Goal: Book appointment/travel/reservation

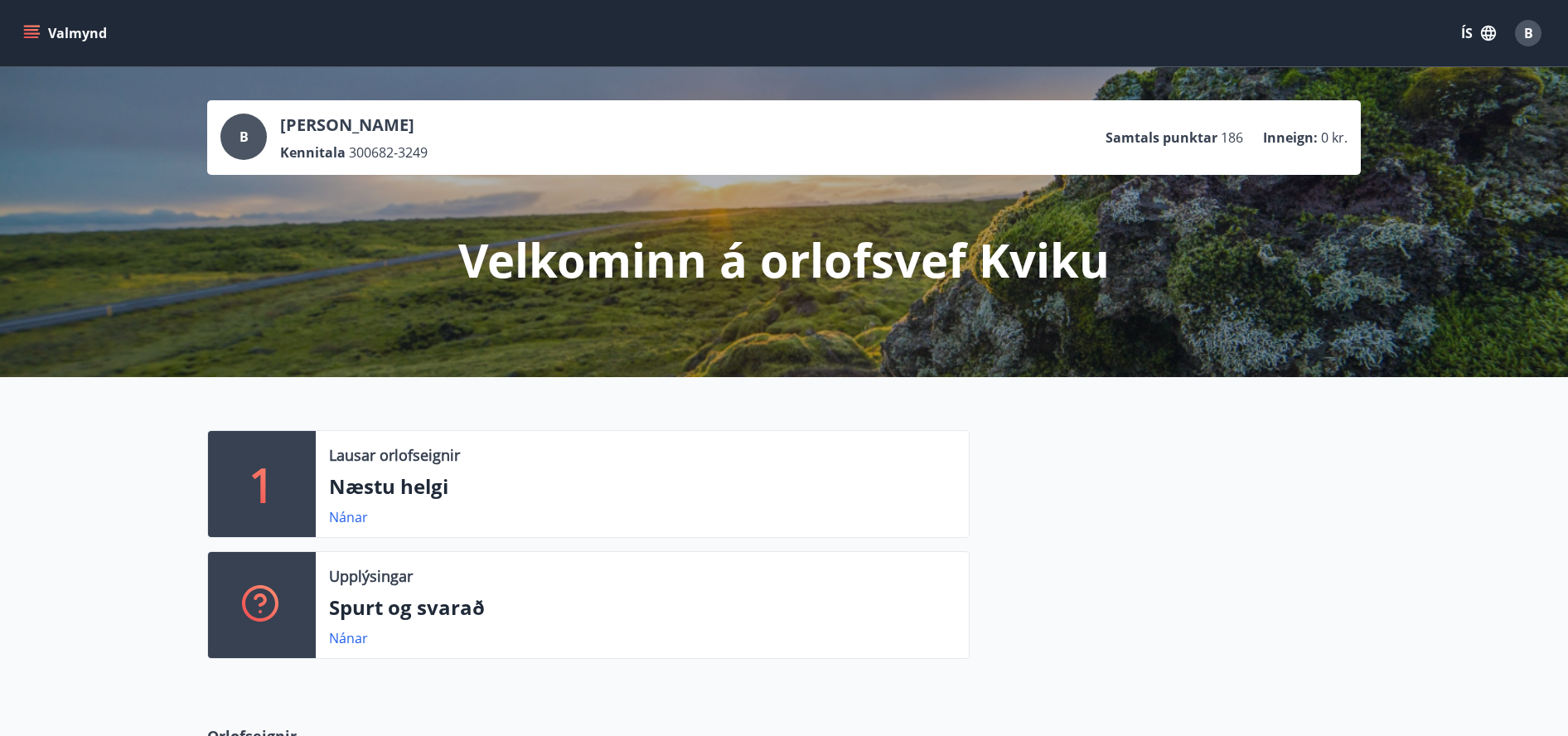
click at [34, 33] on icon "menu" at bounding box center [32, 33] width 16 height 16
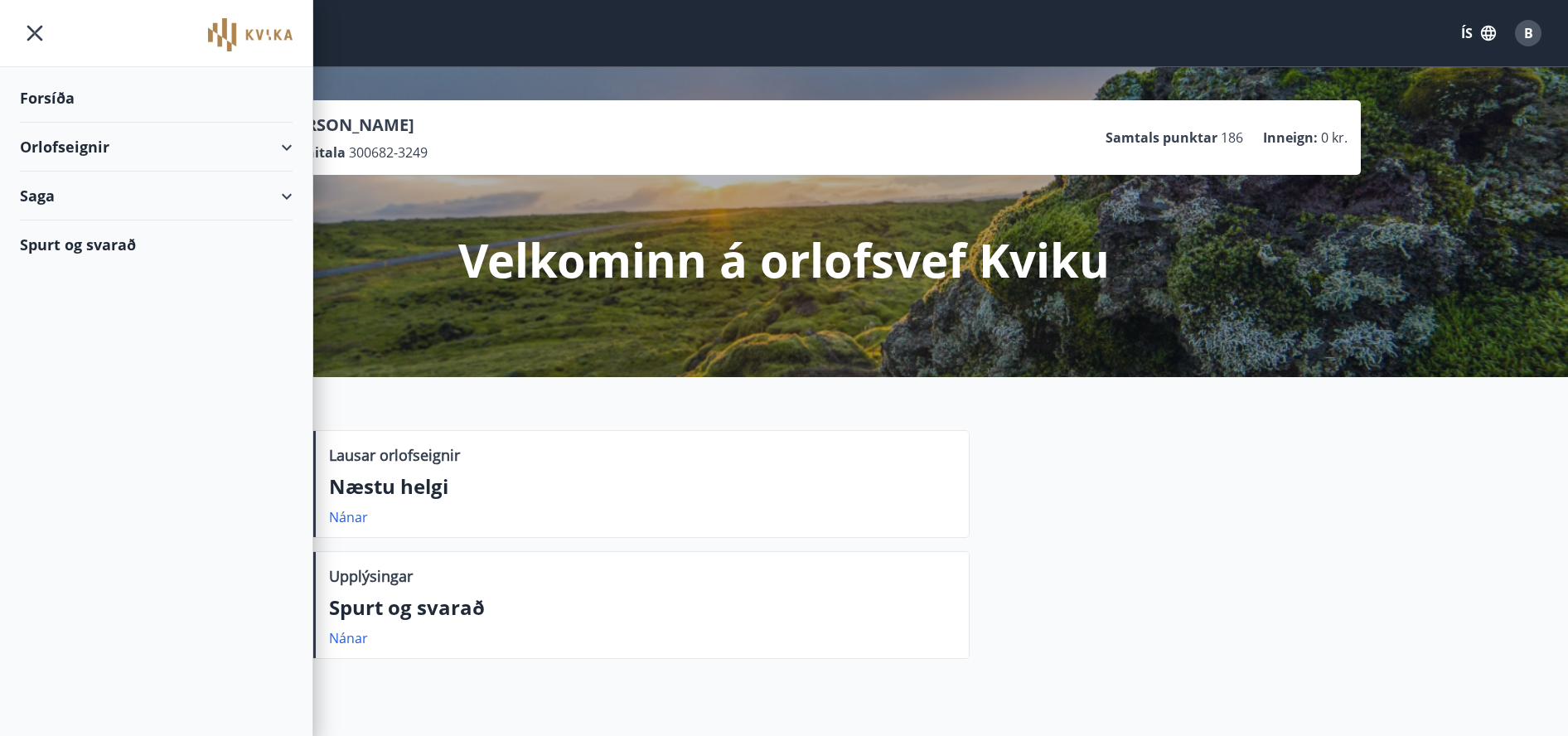
click at [279, 147] on div "Orlofseignir" at bounding box center [156, 147] width 273 height 49
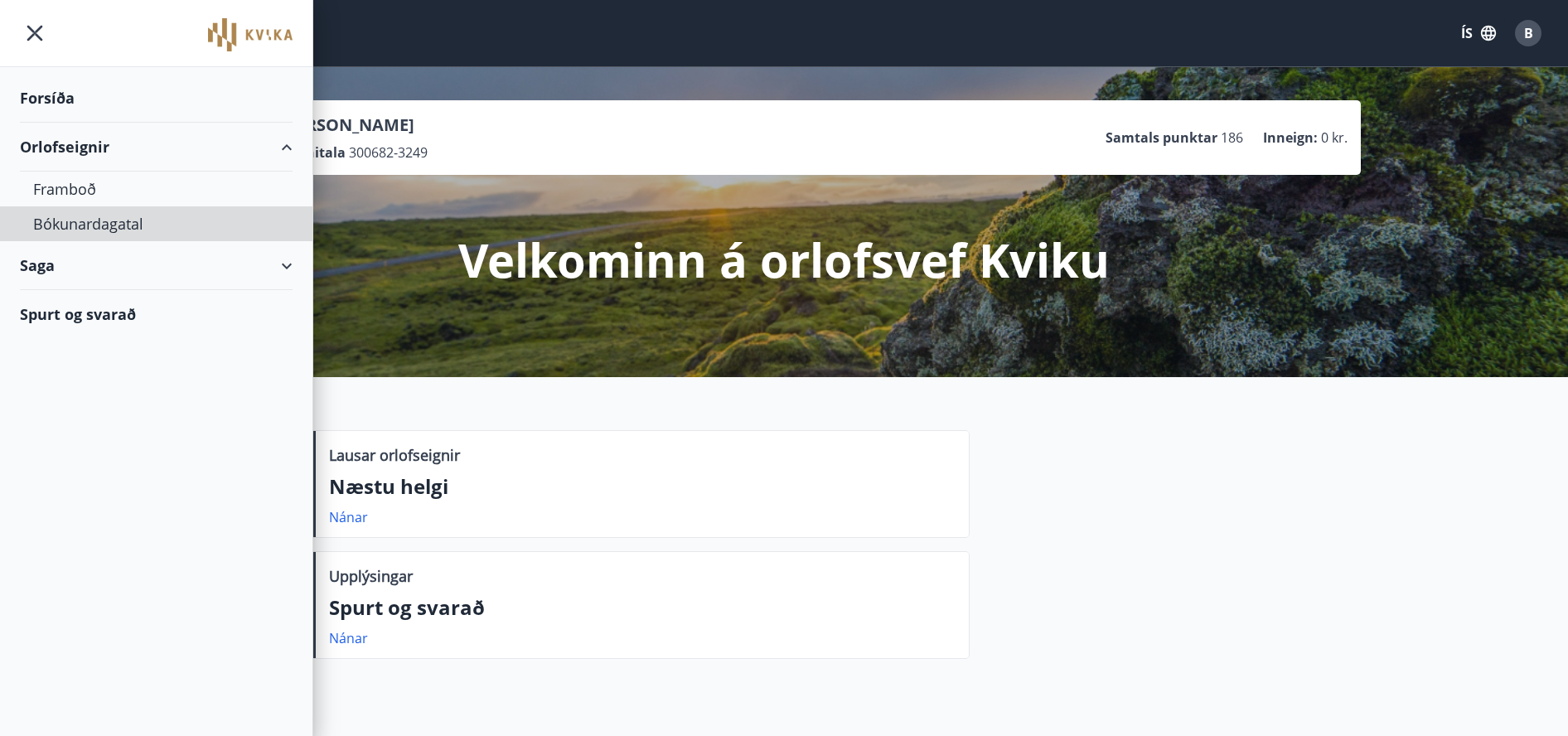
click at [90, 219] on div "Bókunardagatal" at bounding box center [157, 224] width 246 height 34
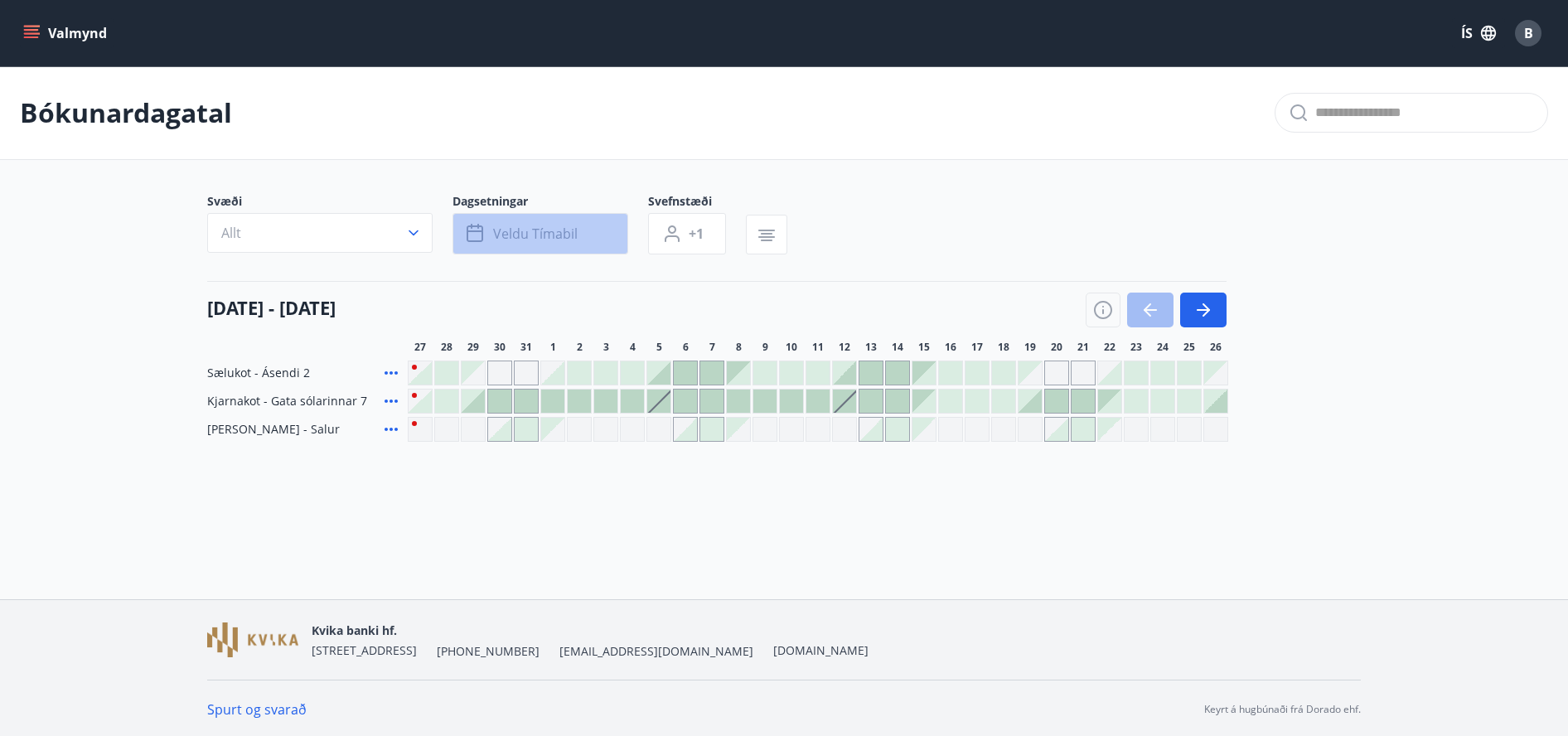
click at [476, 231] on icon "button" at bounding box center [475, 231] width 16 height 2
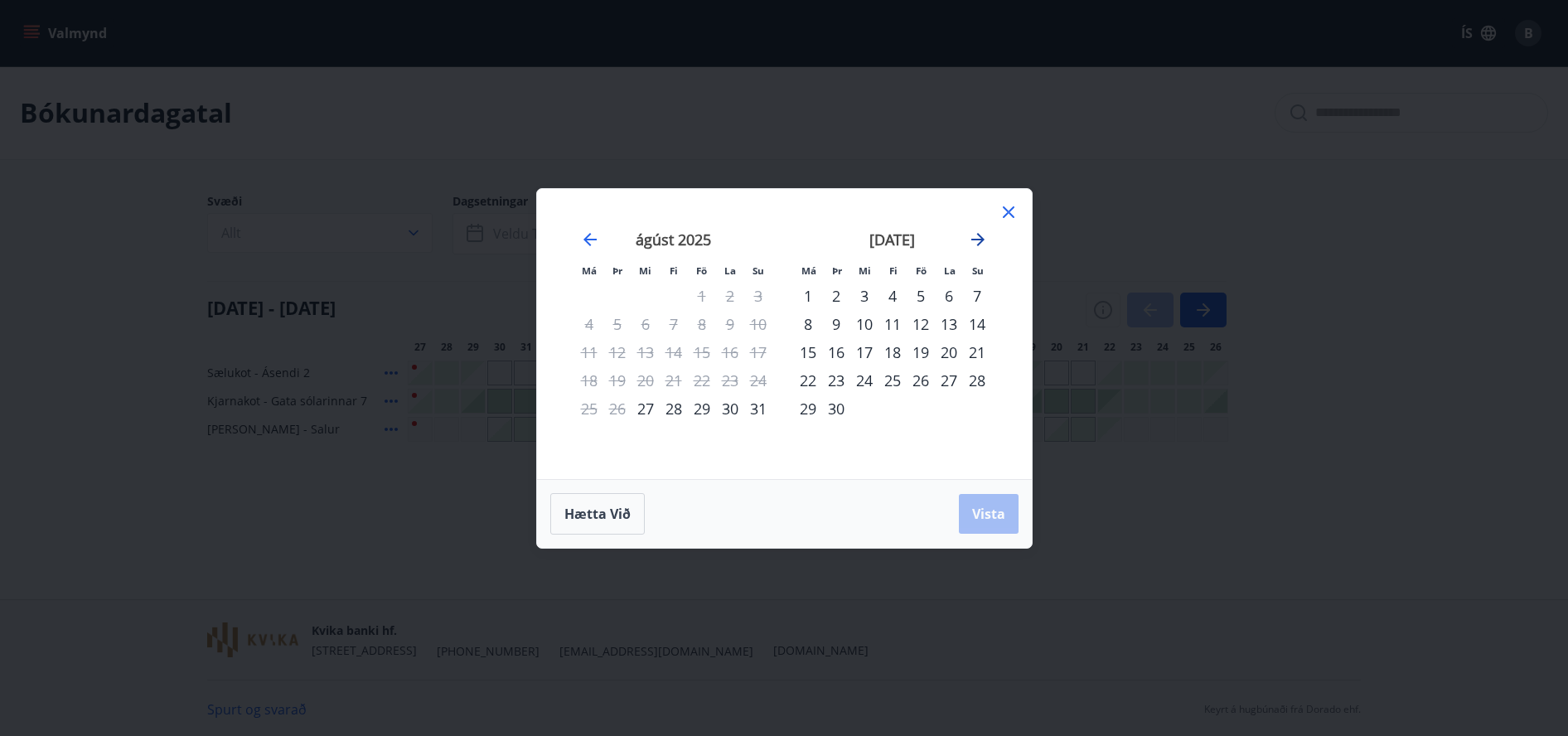
click at [979, 237] on icon "Move forward to switch to the next month." at bounding box center [978, 239] width 20 height 20
click at [919, 318] on div "7" at bounding box center [920, 324] width 28 height 28
click at [991, 509] on span "Vista" at bounding box center [988, 514] width 34 height 18
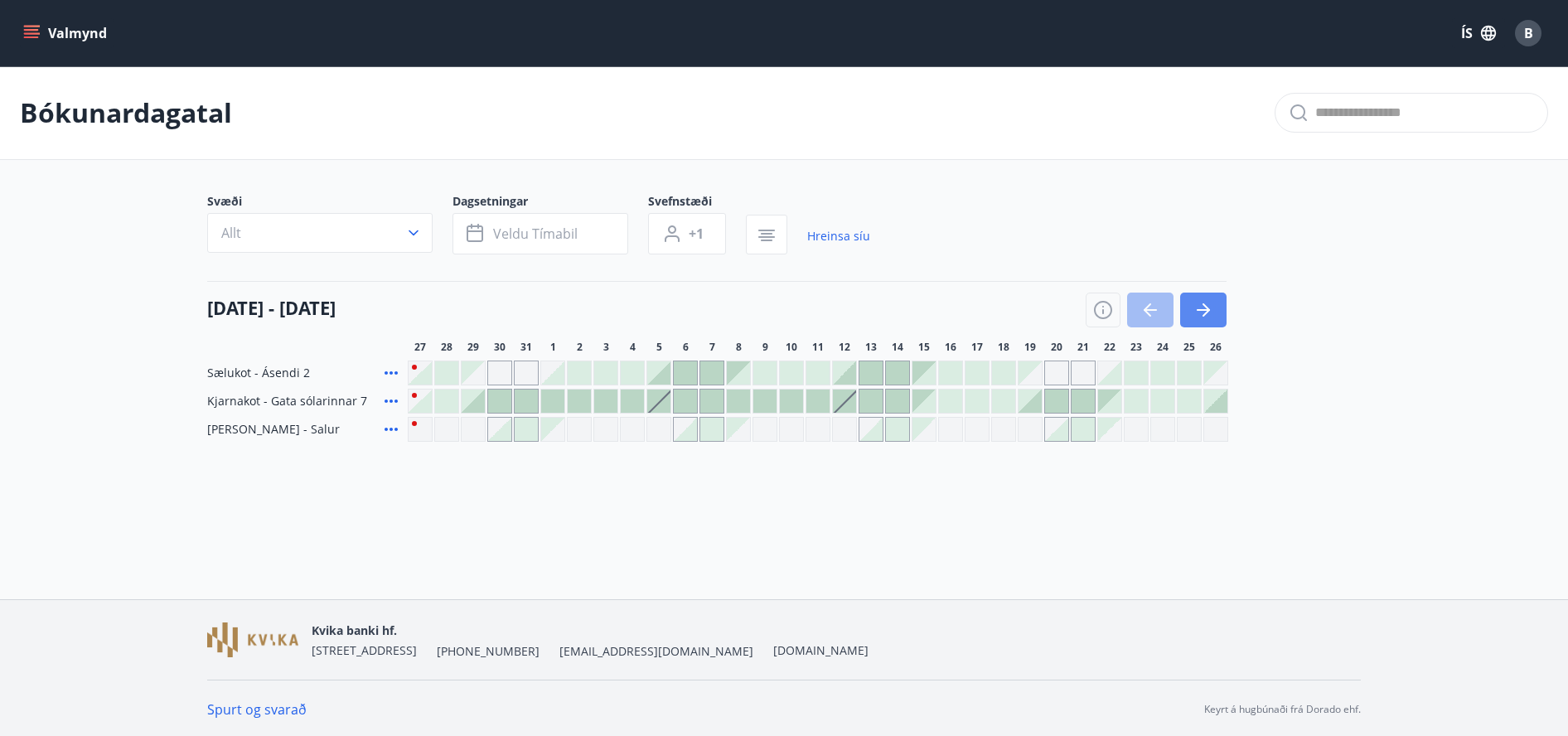
click at [1211, 305] on icon "button" at bounding box center [1204, 310] width 20 height 20
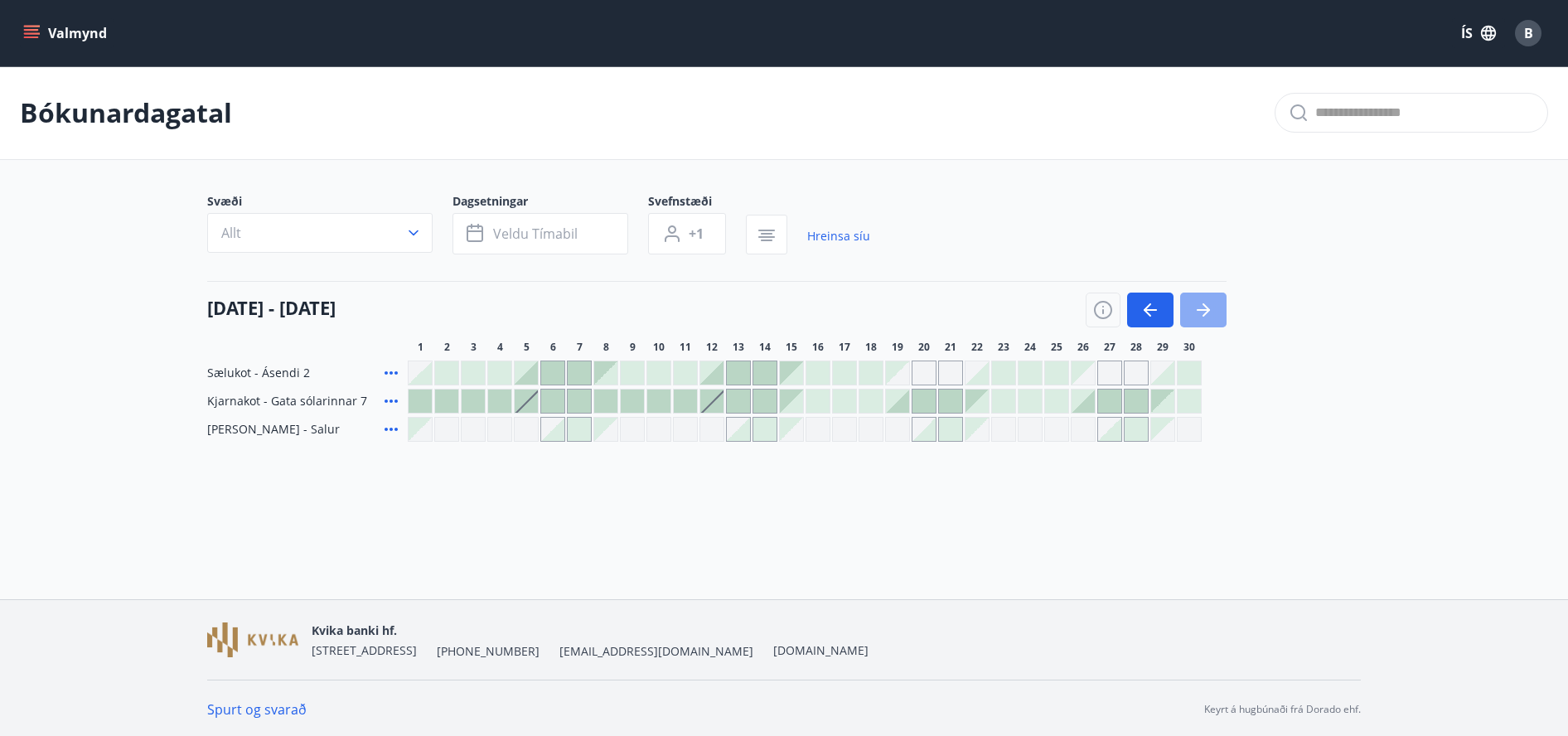
click at [1211, 305] on icon "button" at bounding box center [1204, 310] width 20 height 20
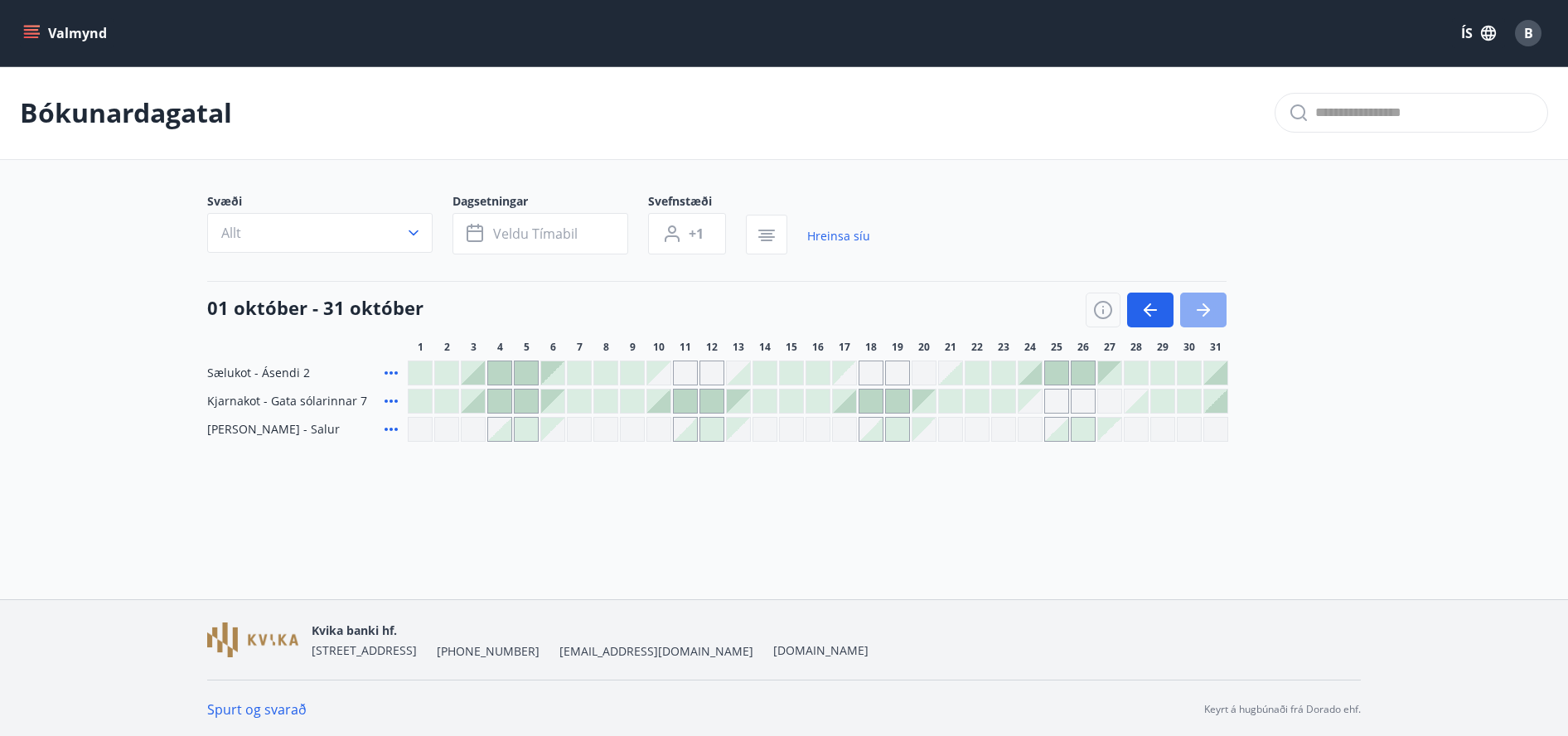
click at [1211, 305] on icon "button" at bounding box center [1204, 310] width 20 height 20
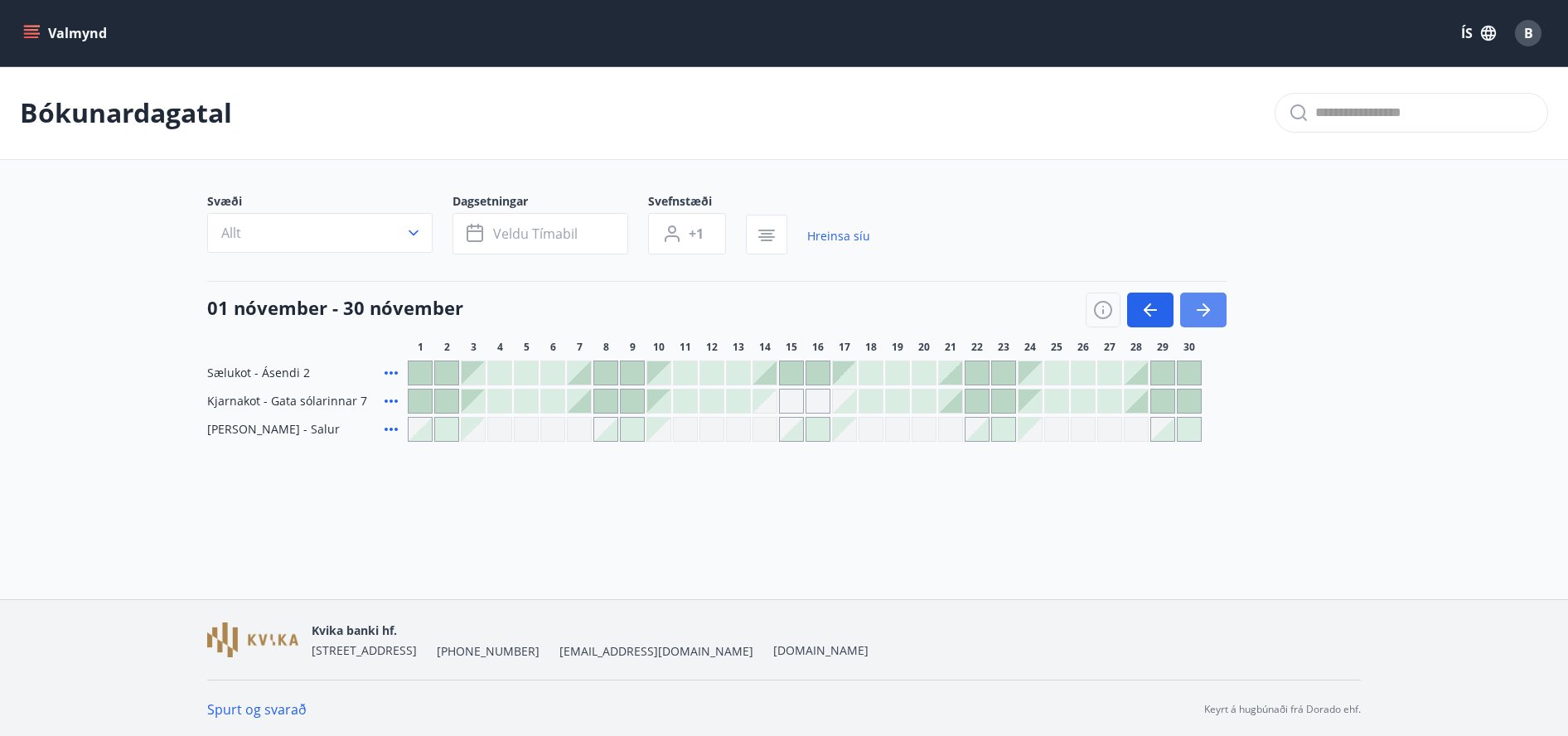
click at [1211, 305] on icon "button" at bounding box center [1204, 310] width 20 height 20
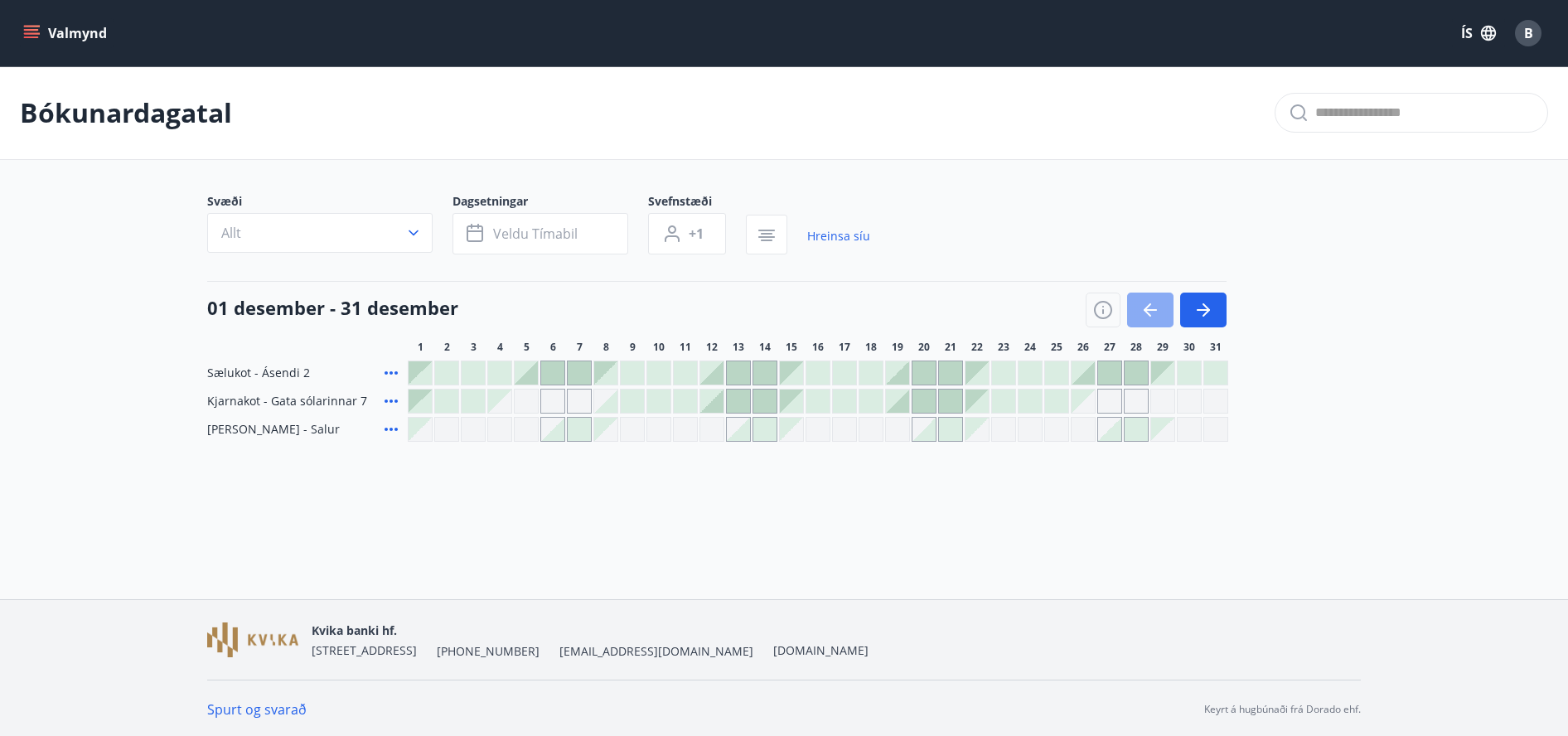
click at [1159, 308] on icon "button" at bounding box center [1150, 310] width 20 height 20
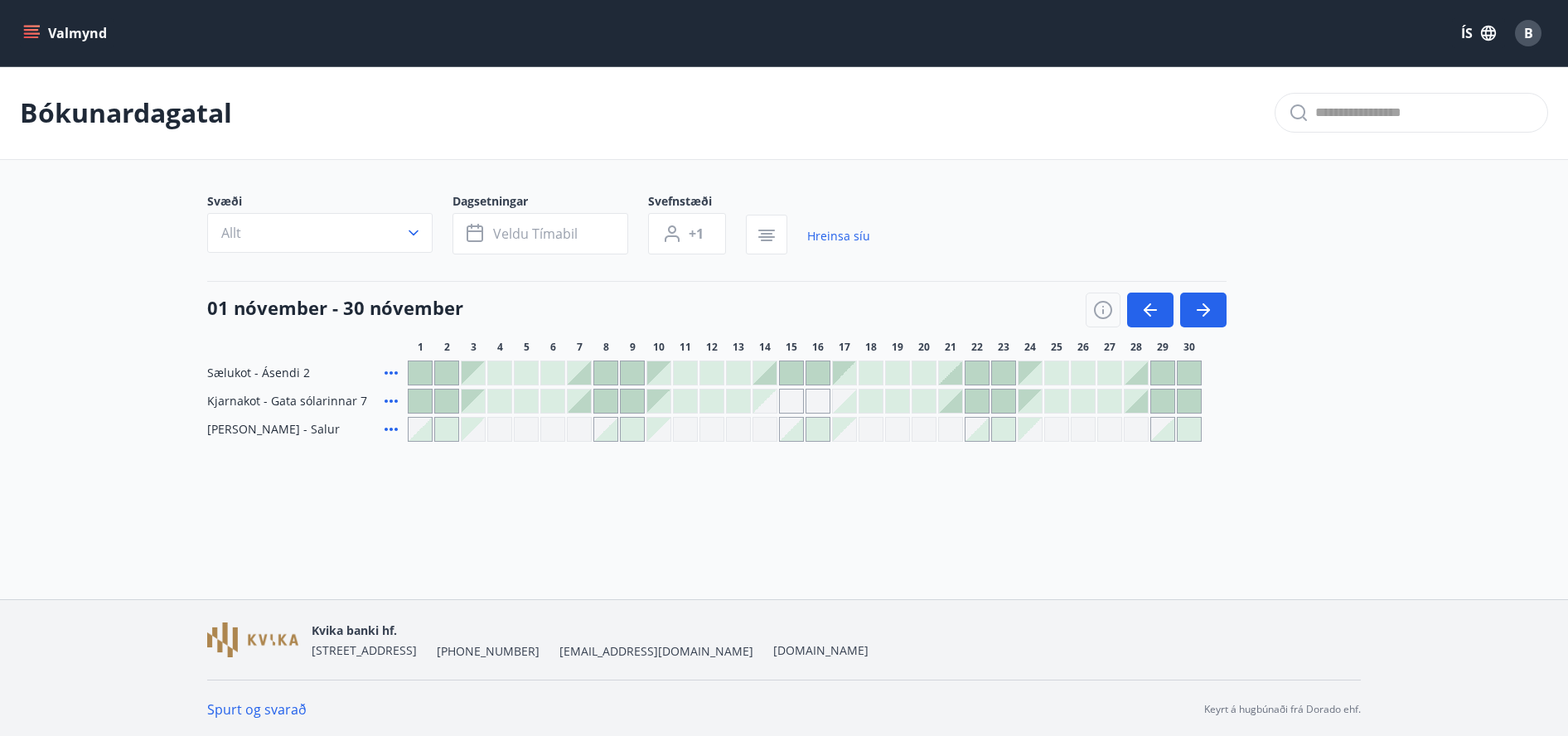
click at [580, 403] on div at bounding box center [580, 402] width 24 height 24
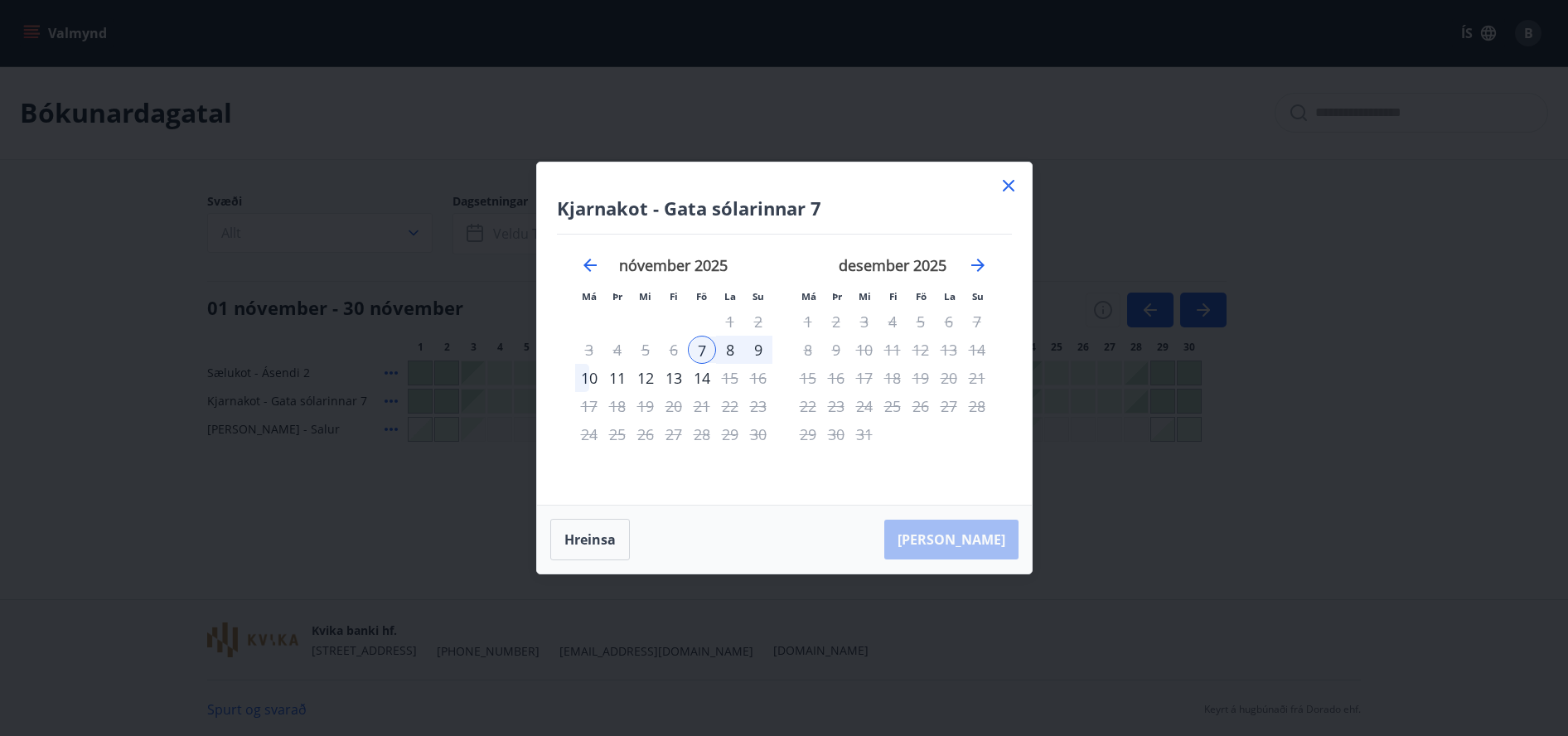
click at [701, 353] on div "7" at bounding box center [701, 350] width 28 height 28
click at [733, 353] on div "8" at bounding box center [730, 350] width 28 height 28
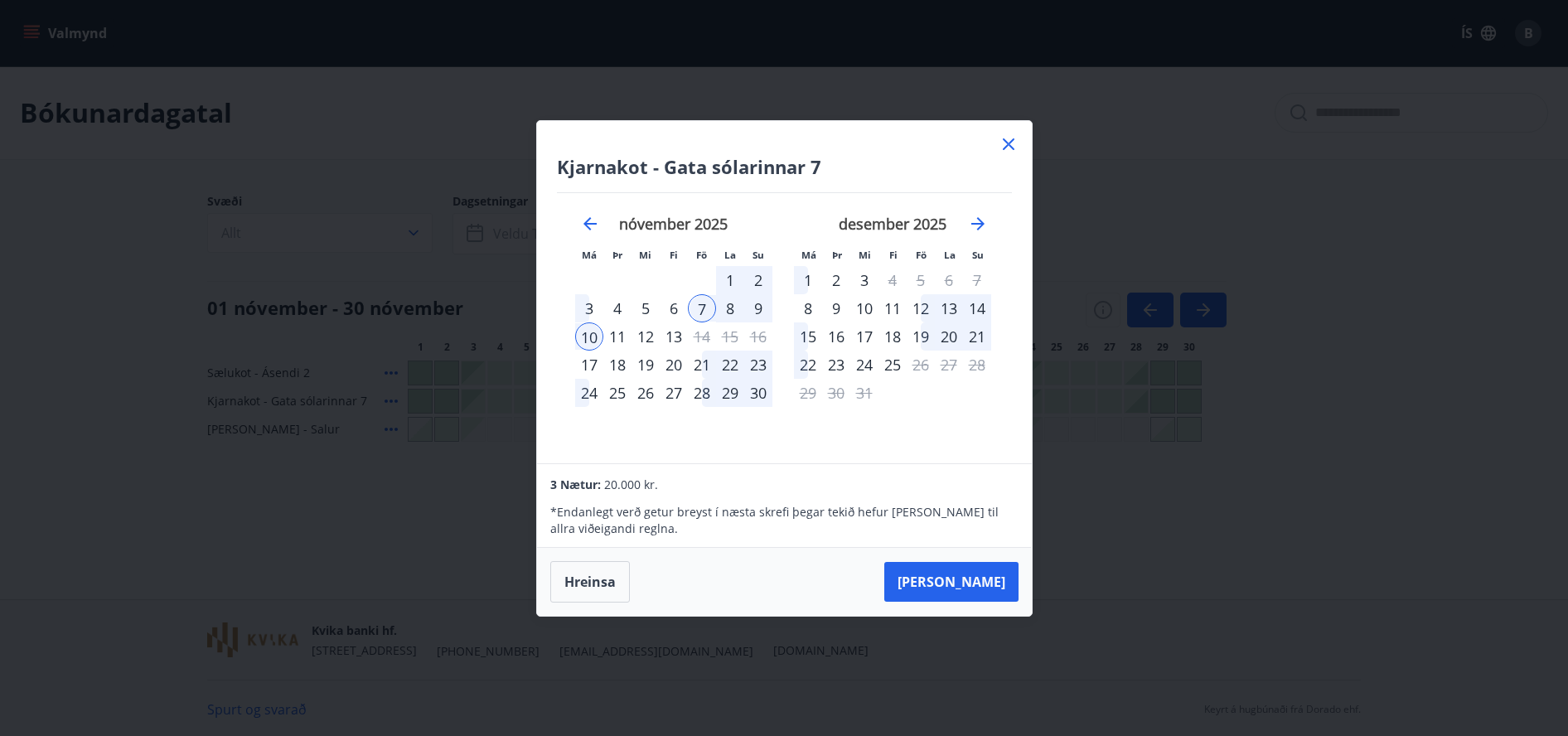
click at [590, 336] on div "10" at bounding box center [589, 336] width 28 height 28
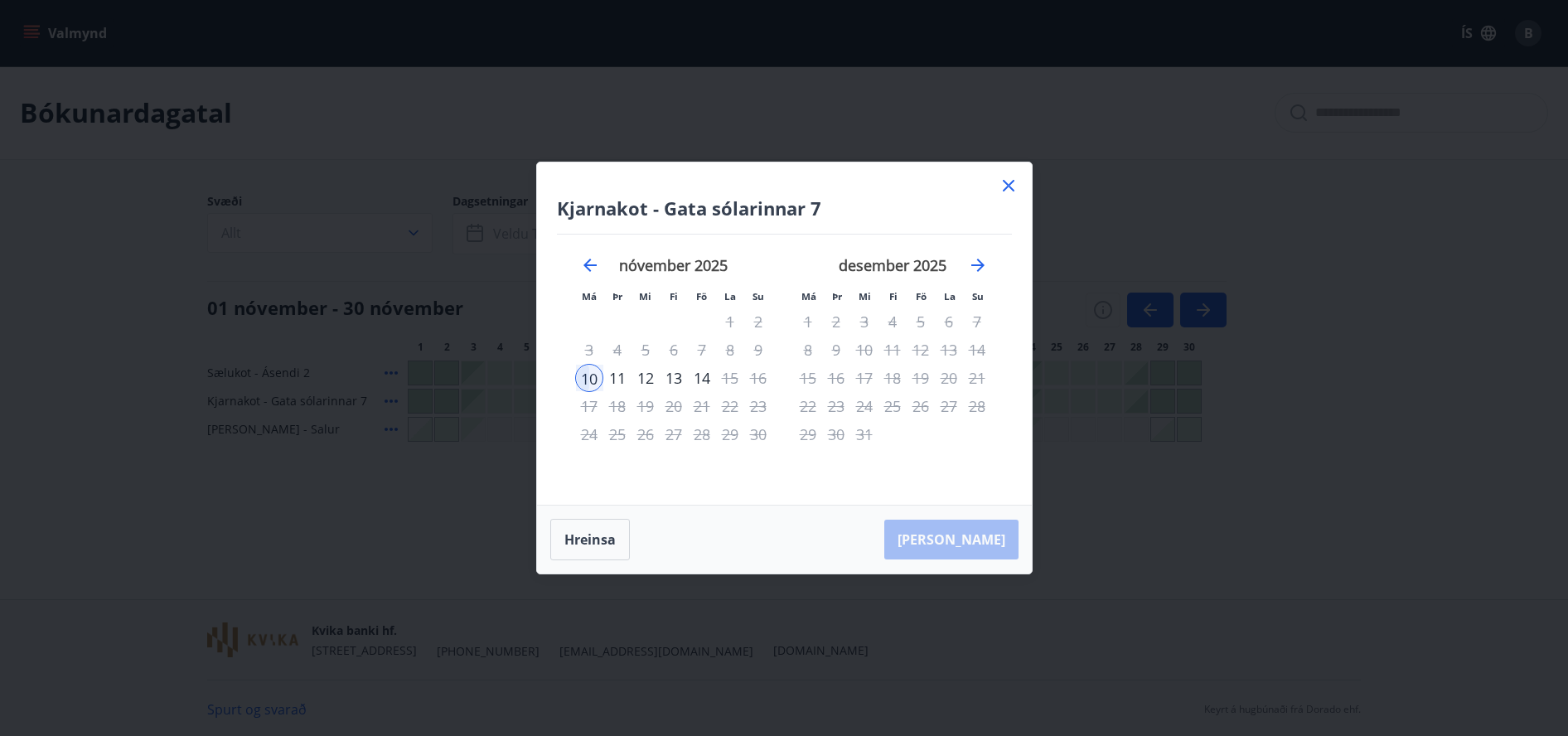
click at [699, 351] on div "7" at bounding box center [701, 350] width 28 height 28
click at [579, 537] on button "Hreinsa" at bounding box center [591, 540] width 80 height 42
click at [701, 348] on div "7" at bounding box center [701, 350] width 28 height 28
click at [592, 377] on div "10" at bounding box center [589, 378] width 28 height 28
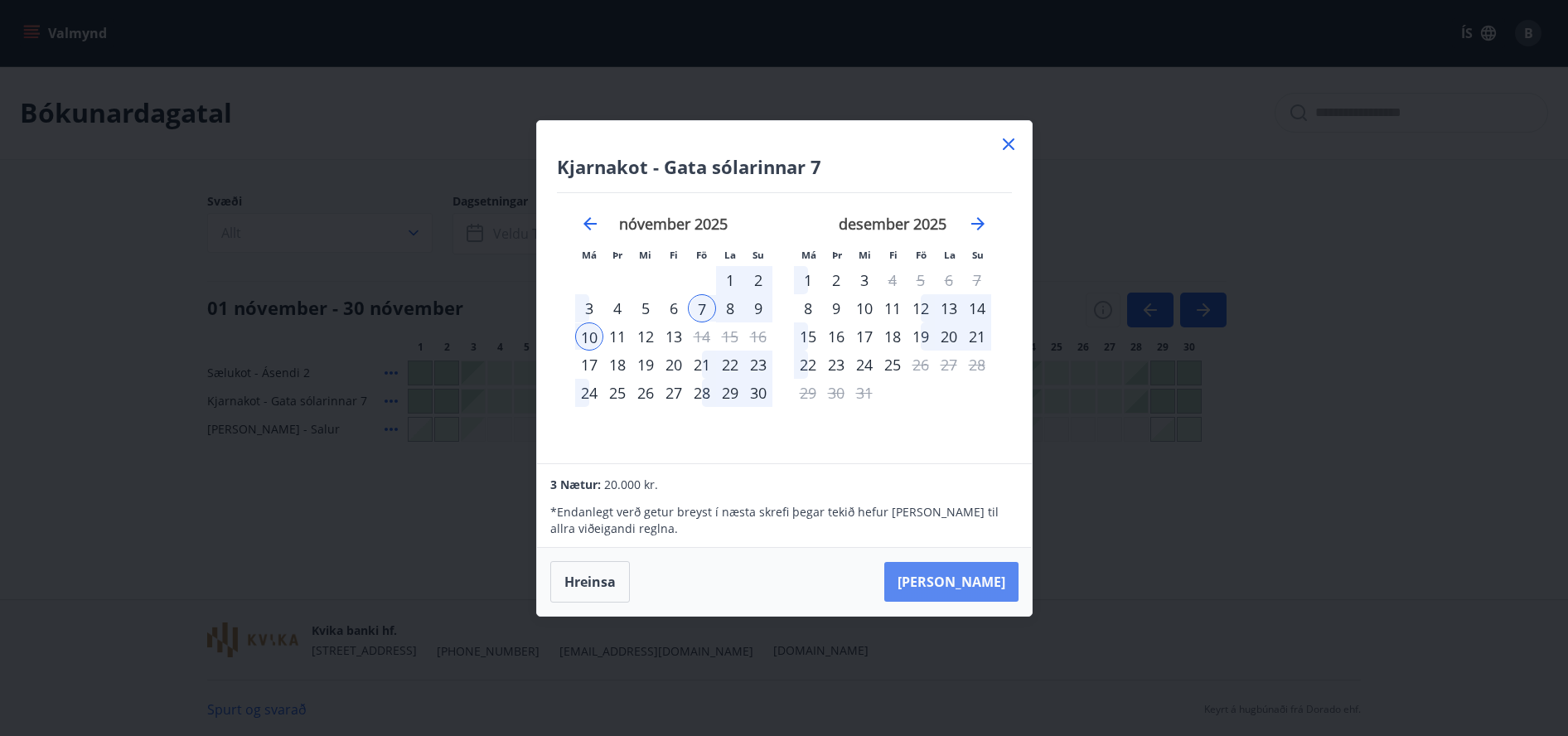
click at [968, 581] on button "Taka Frá" at bounding box center [951, 582] width 134 height 40
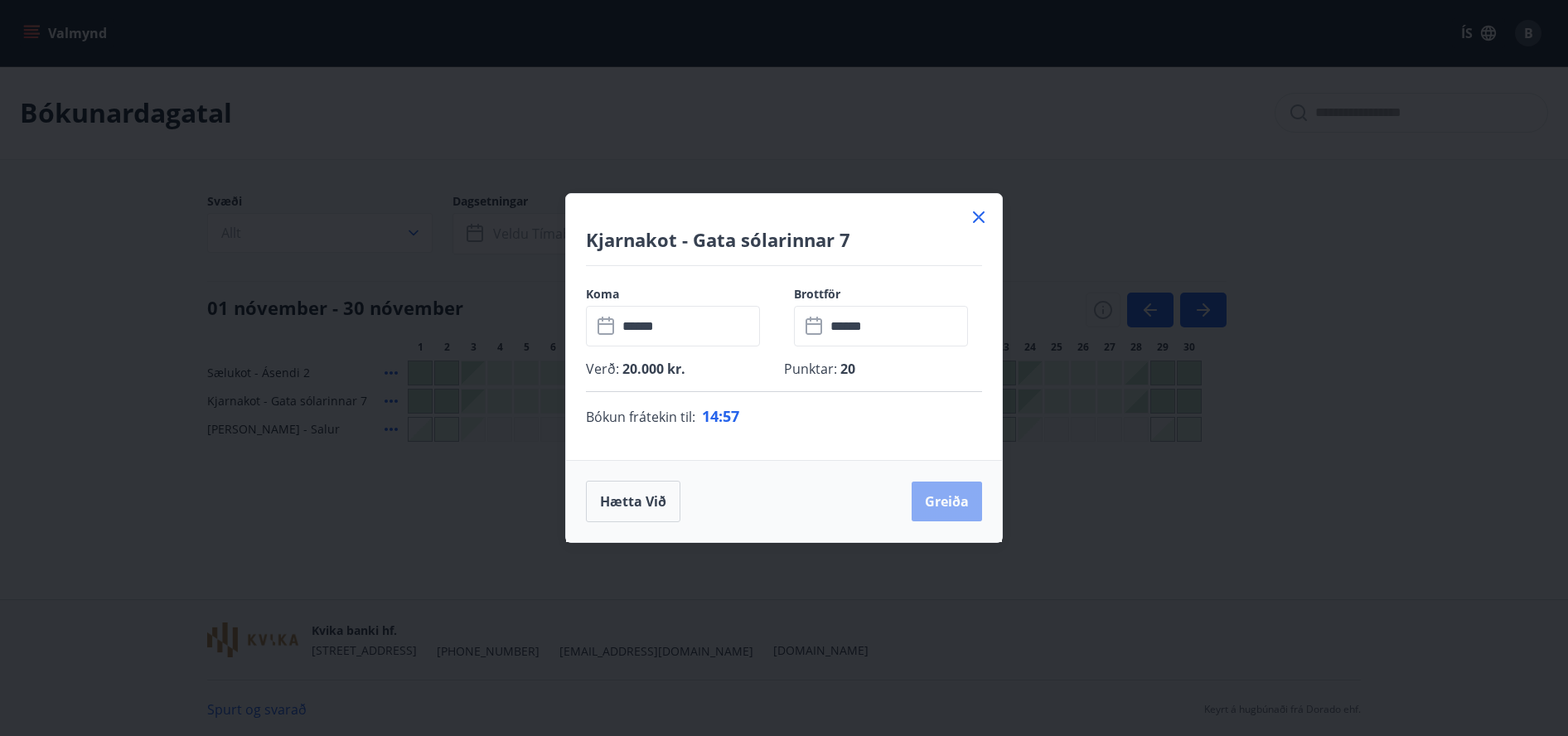
click at [939, 505] on button "Greiða" at bounding box center [947, 502] width 71 height 40
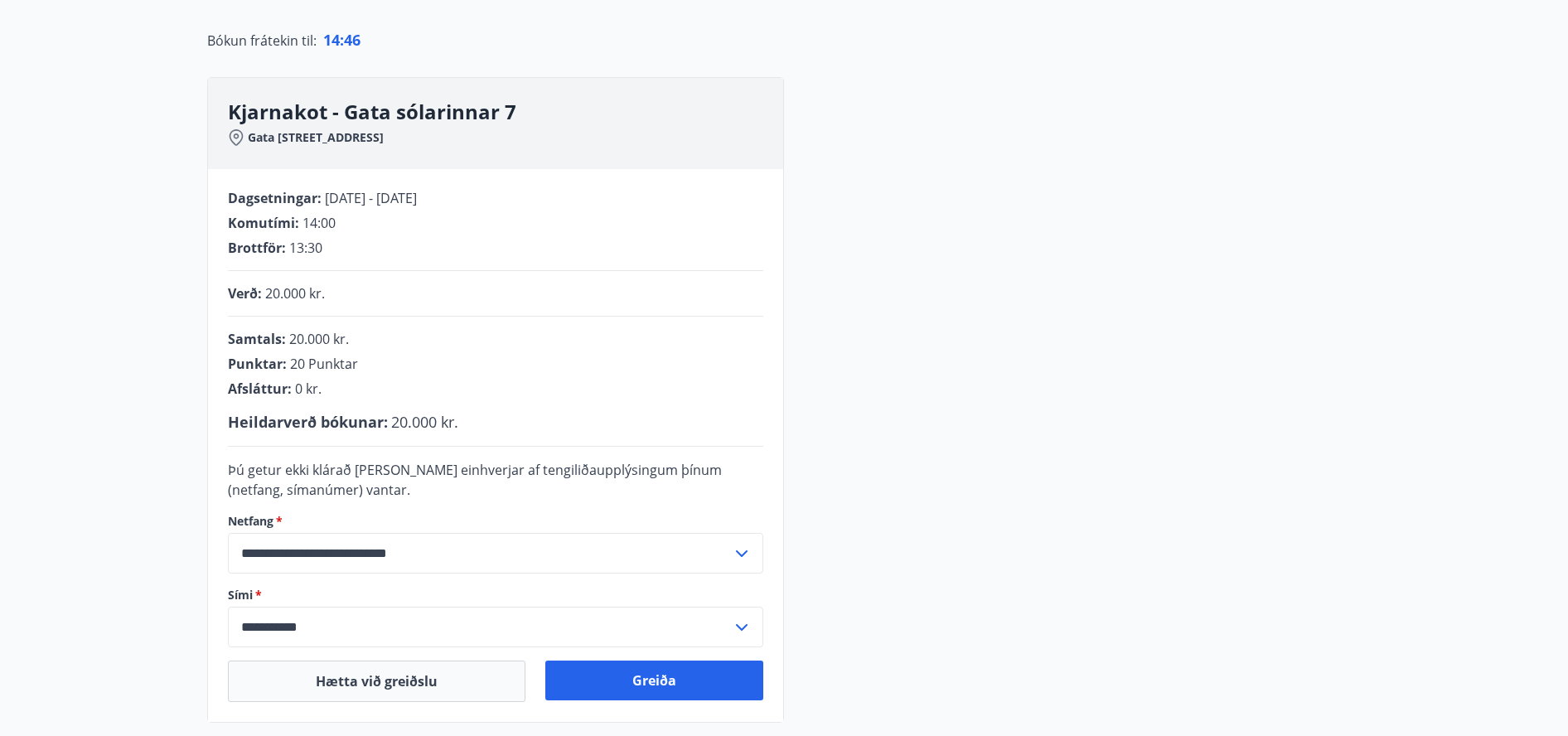
scroll to position [239, 0]
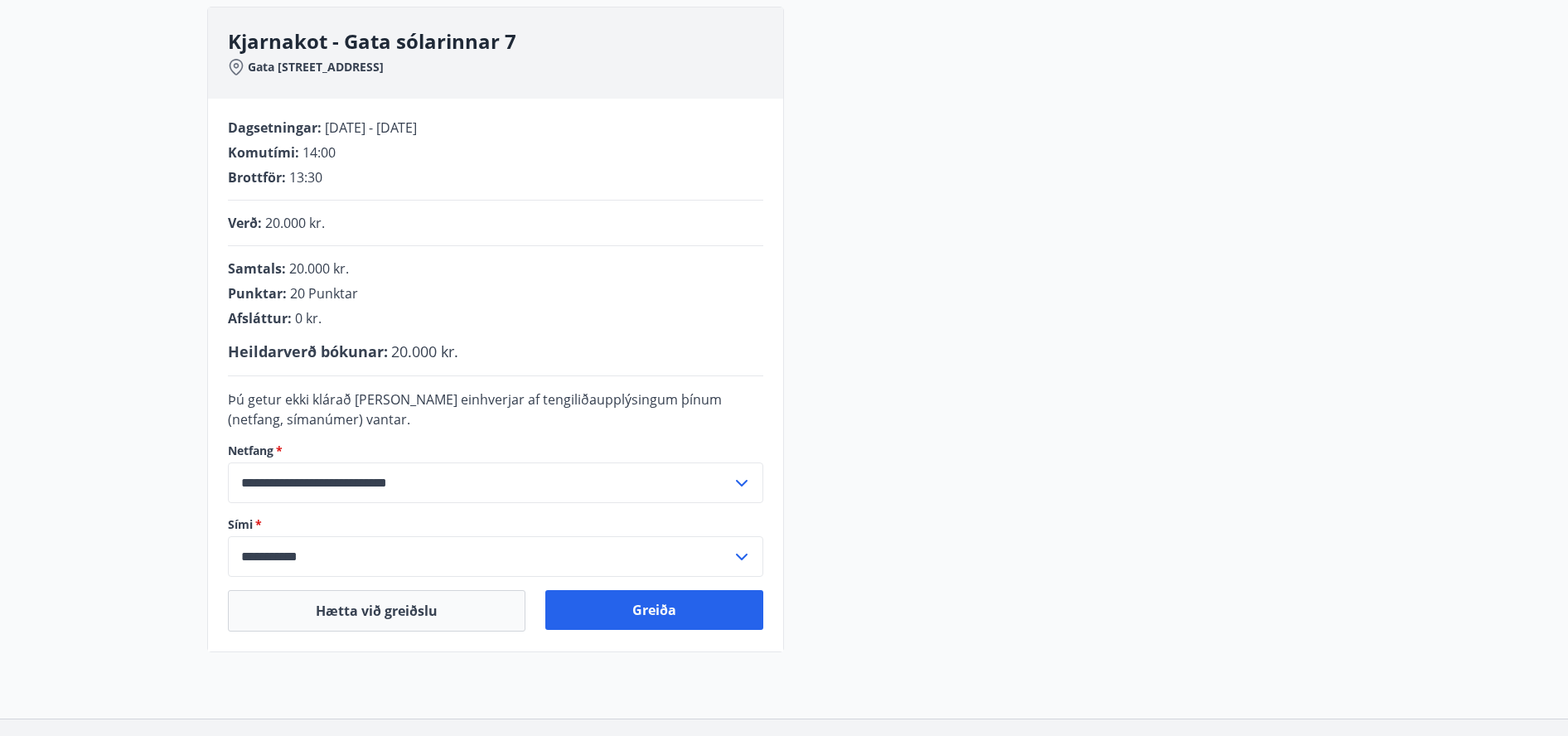
click at [741, 484] on icon at bounding box center [741, 483] width 12 height 6
click at [305, 541] on li "Skrá nýtt netfang" at bounding box center [495, 547] width 534 height 30
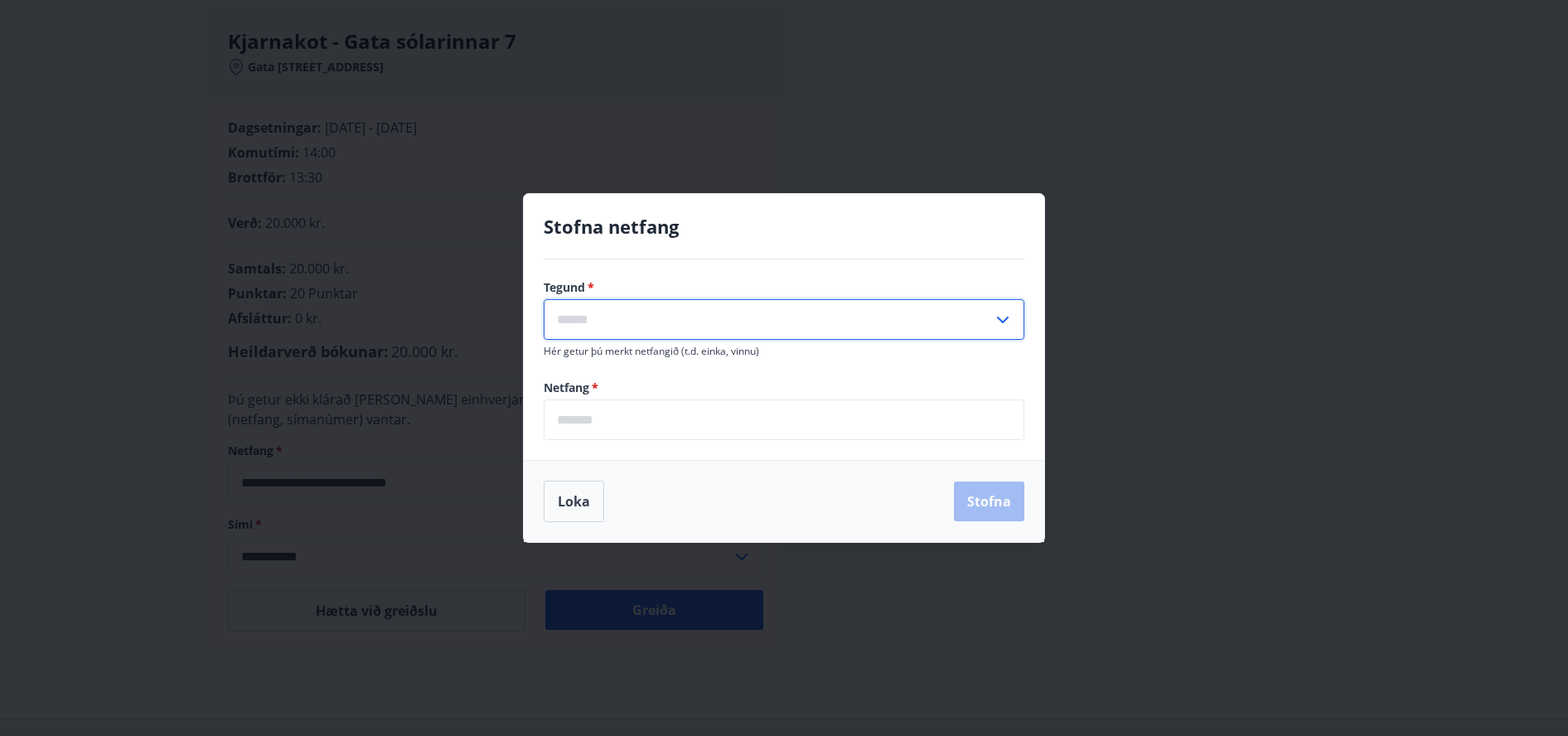
click at [628, 324] on input "text" at bounding box center [768, 319] width 449 height 41
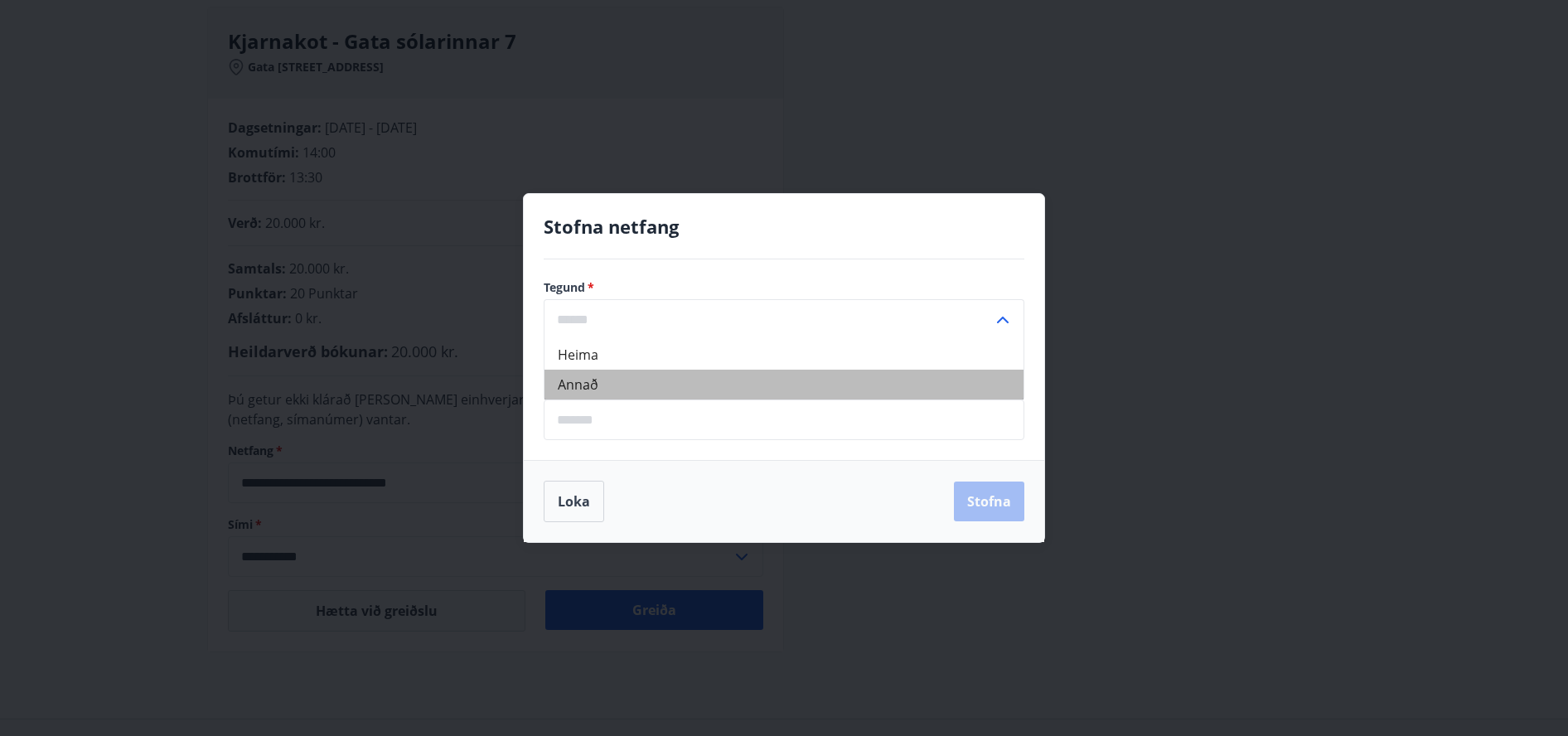
click at [590, 384] on li "Annað" at bounding box center [784, 384] width 479 height 30
type input "*****"
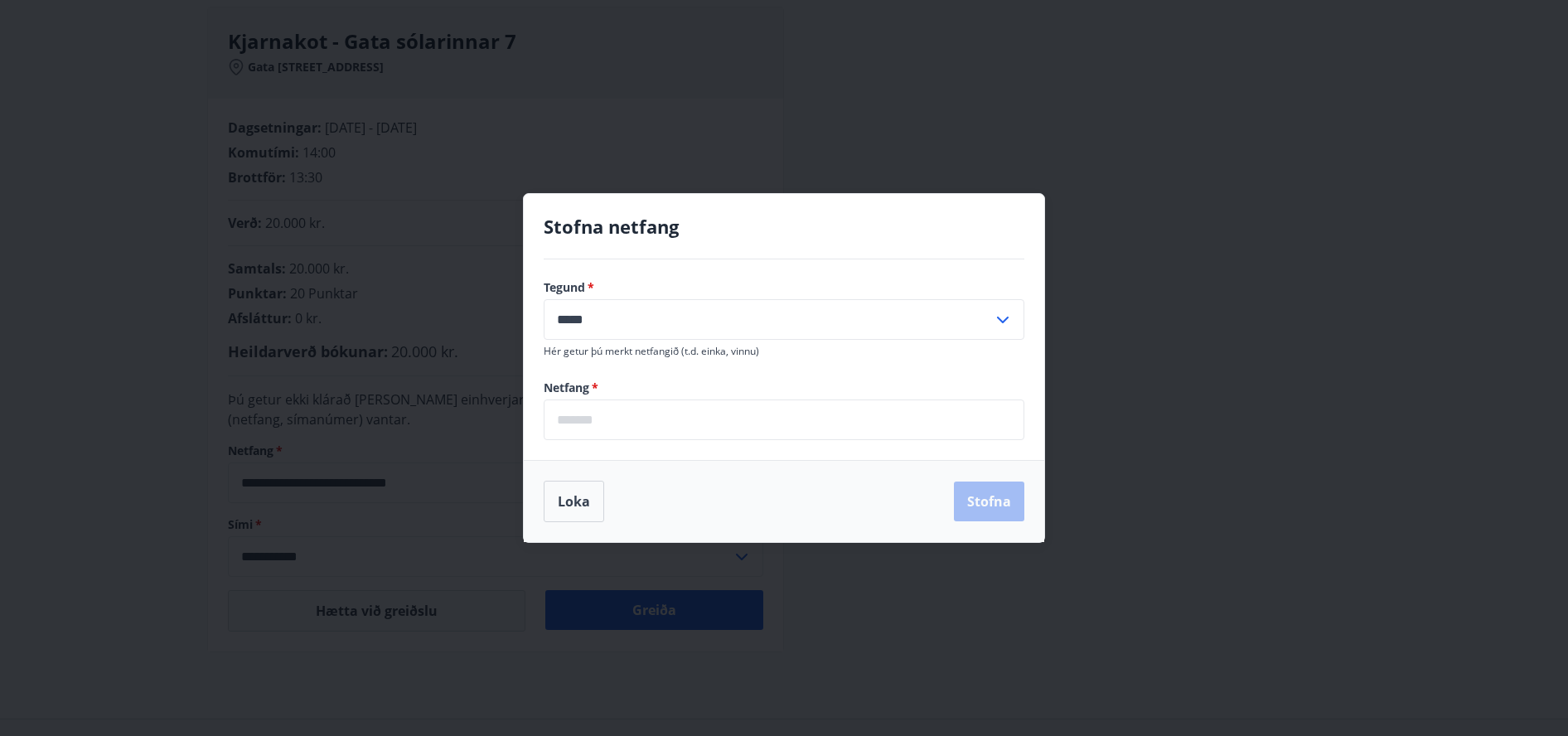
drag, startPoint x: 619, startPoint y: 420, endPoint x: 663, endPoint y: 417, distance: 44.1
click at [628, 419] on input "email" at bounding box center [784, 420] width 481 height 41
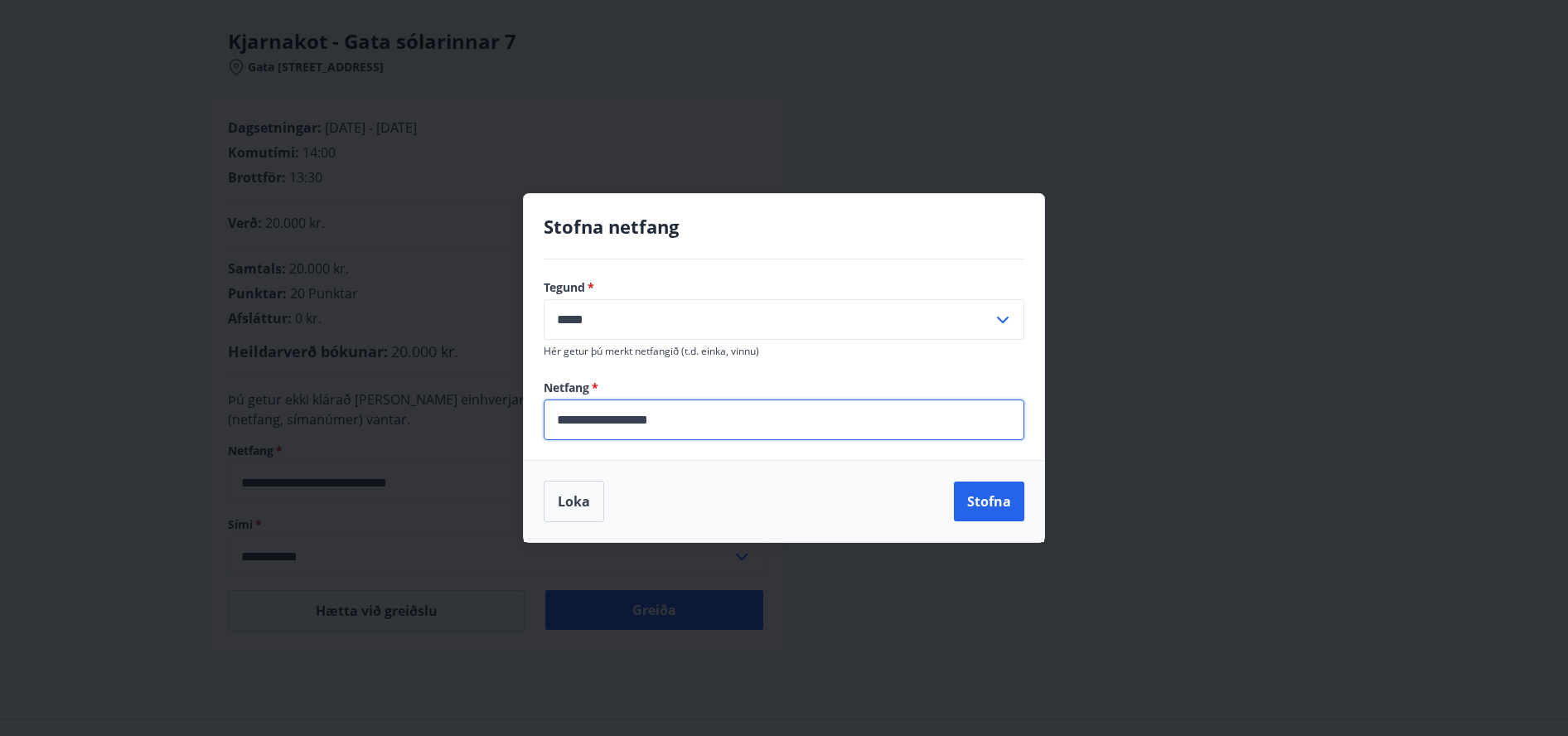
click at [603, 420] on input "**********" at bounding box center [784, 420] width 481 height 41
type input "**********"
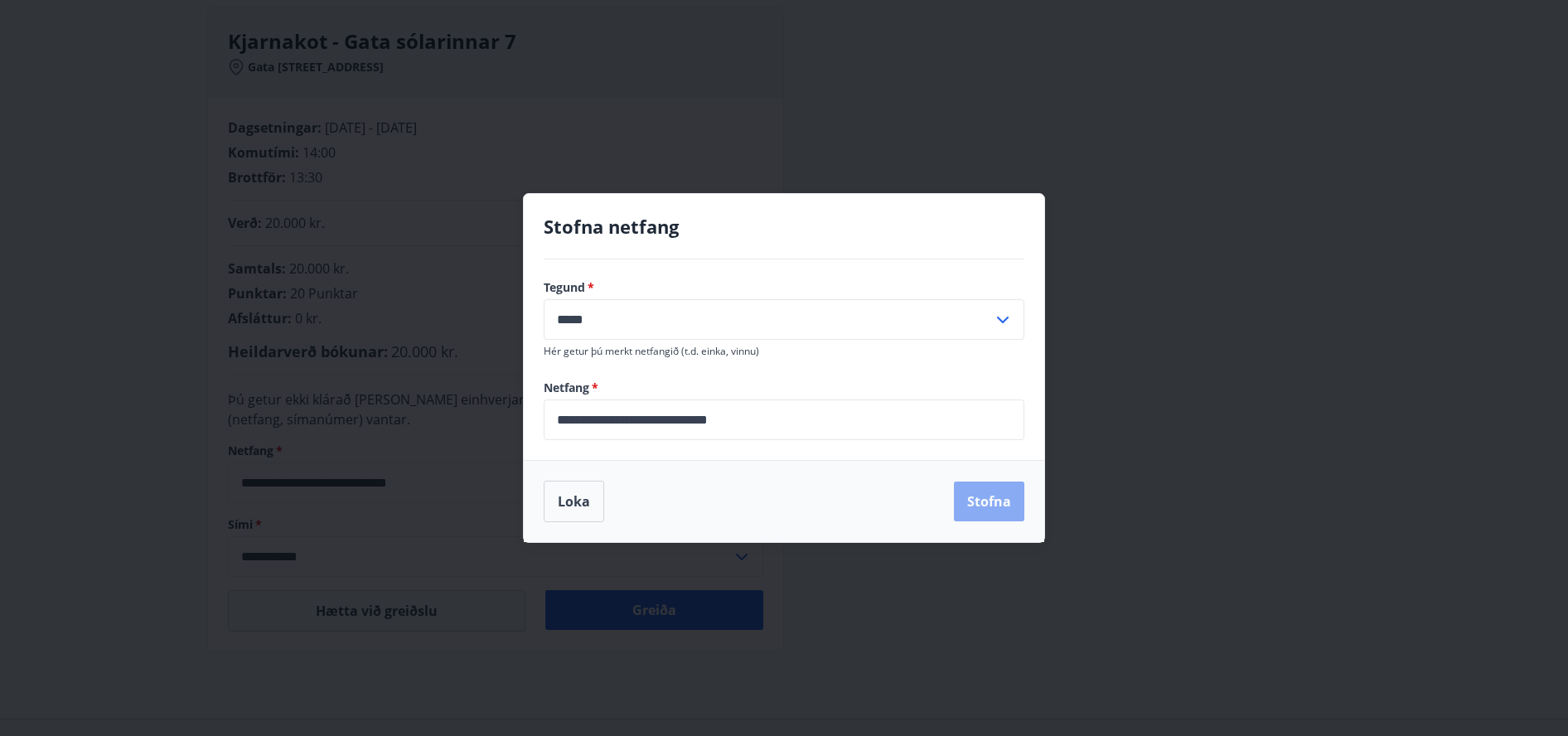
click at [991, 497] on button "Stofna" at bounding box center [989, 502] width 71 height 40
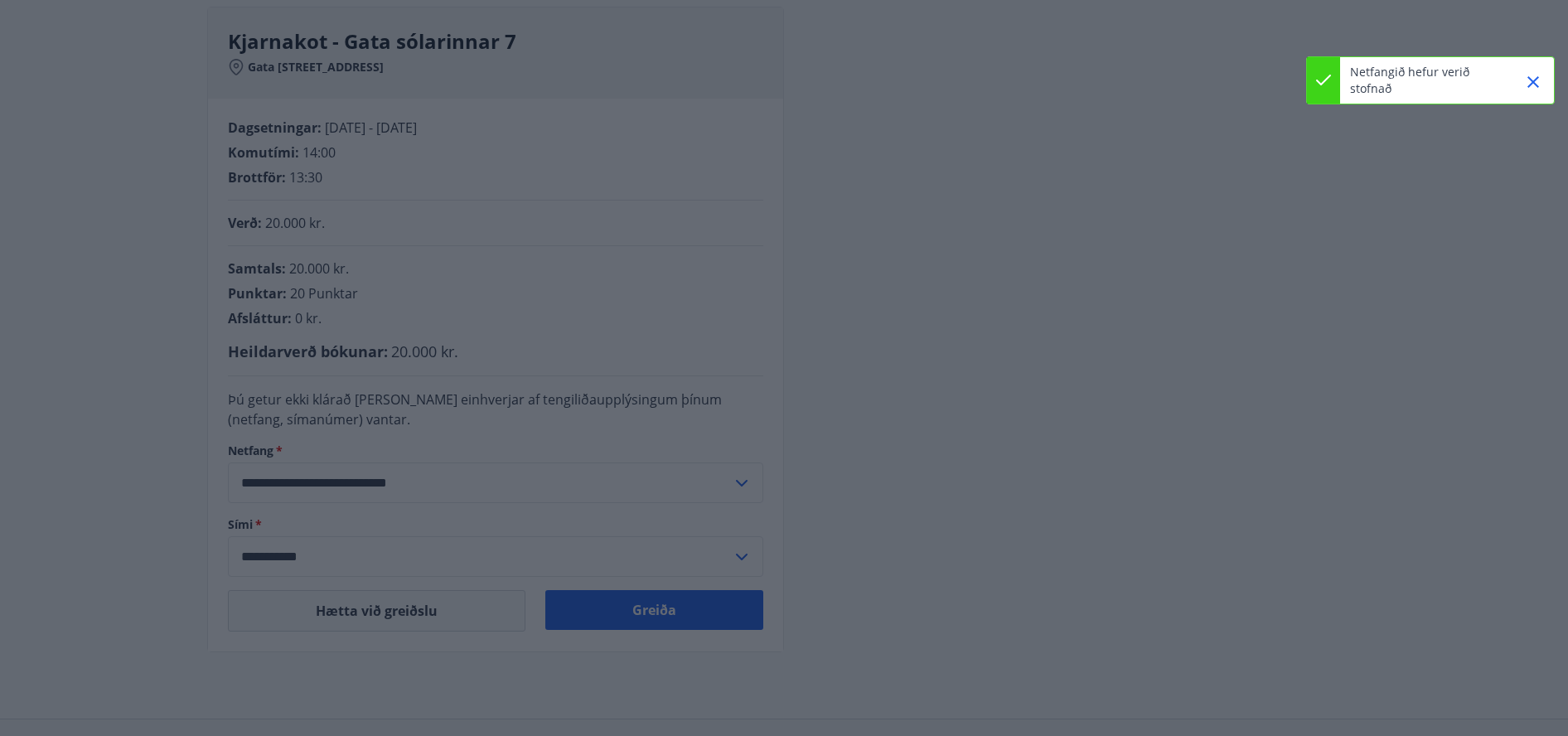
type input "**********"
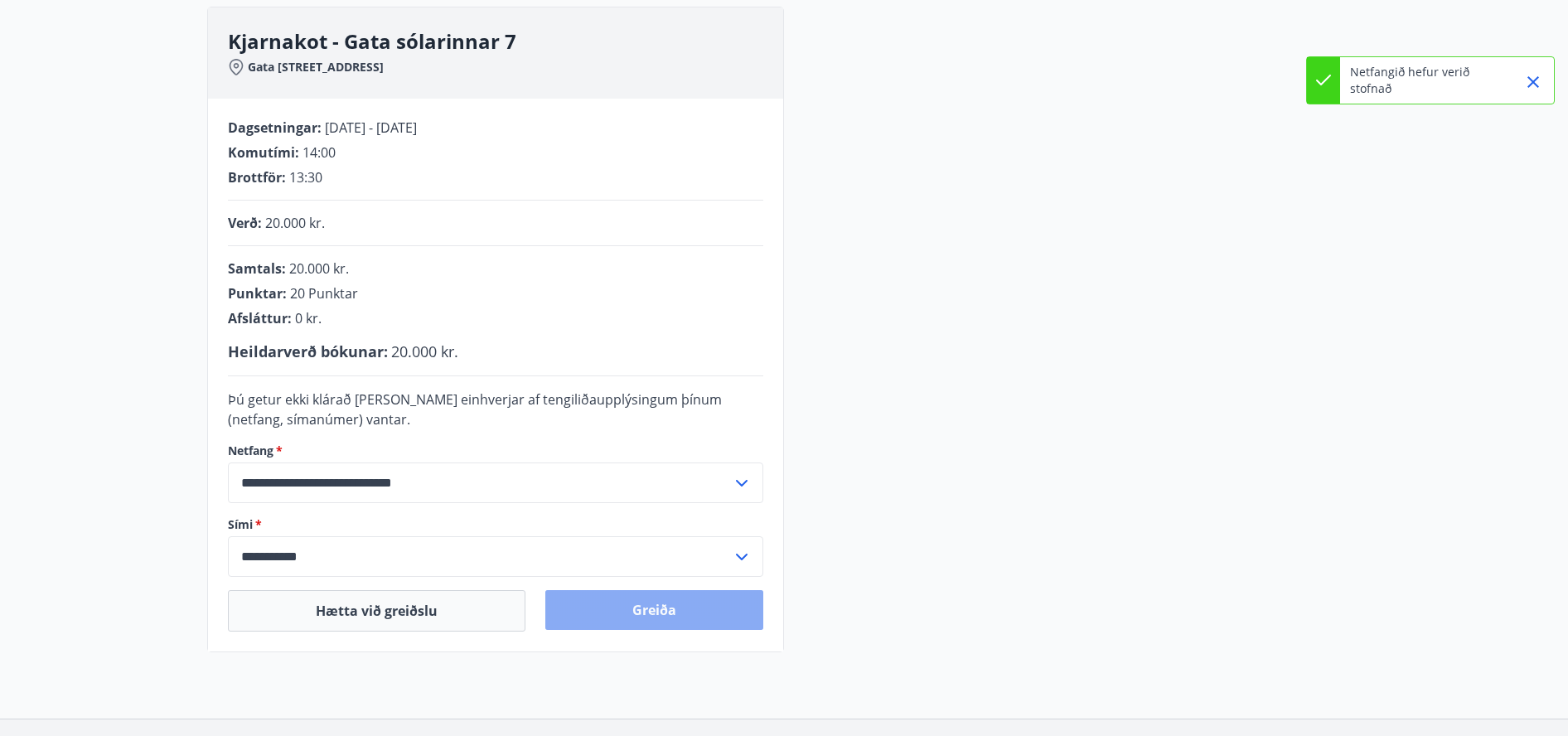
click at [629, 615] on button "Greiða" at bounding box center [654, 610] width 218 height 40
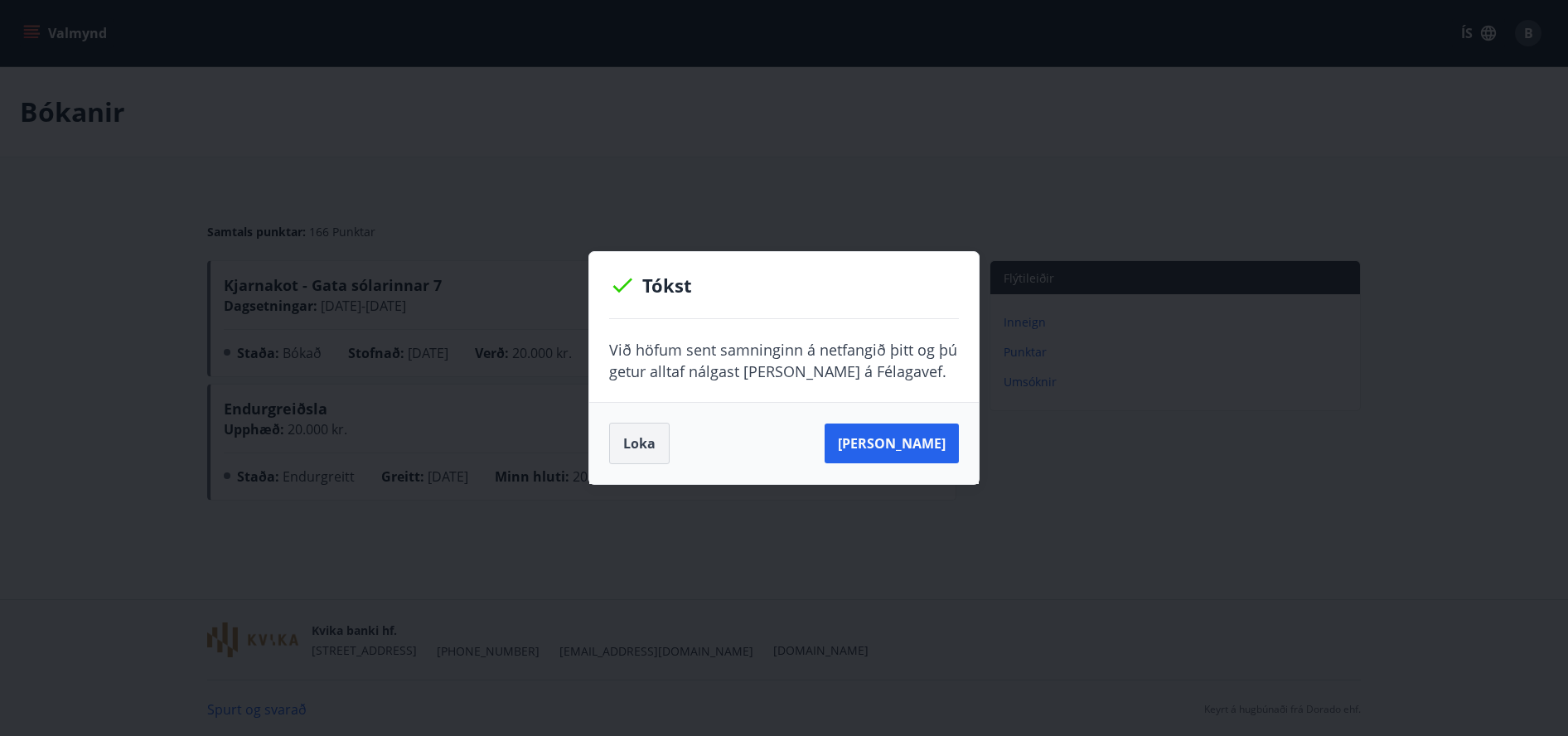
click at [637, 445] on button "Loka" at bounding box center [639, 444] width 61 height 42
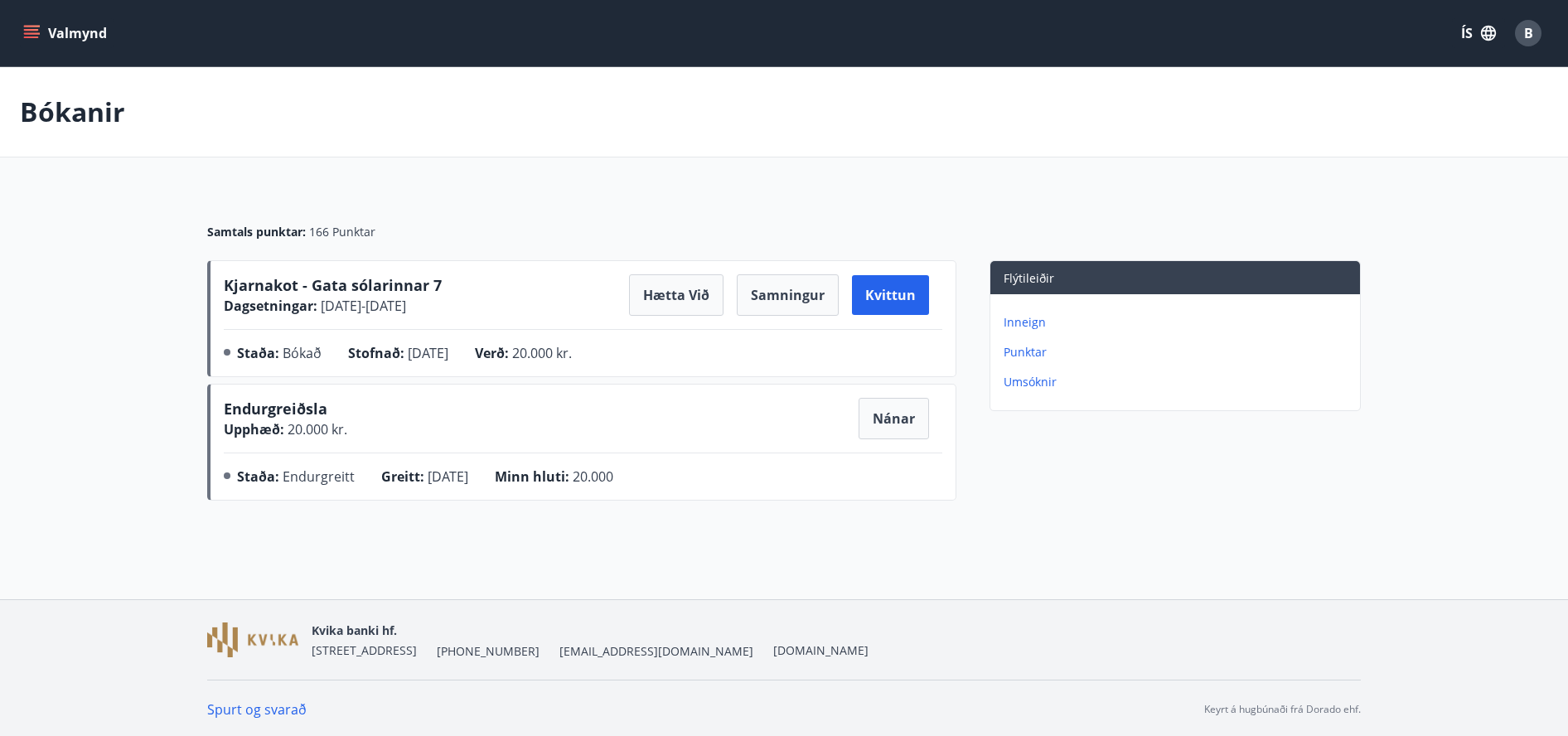
click at [1019, 360] on p "Punktar" at bounding box center [1178, 353] width 350 height 16
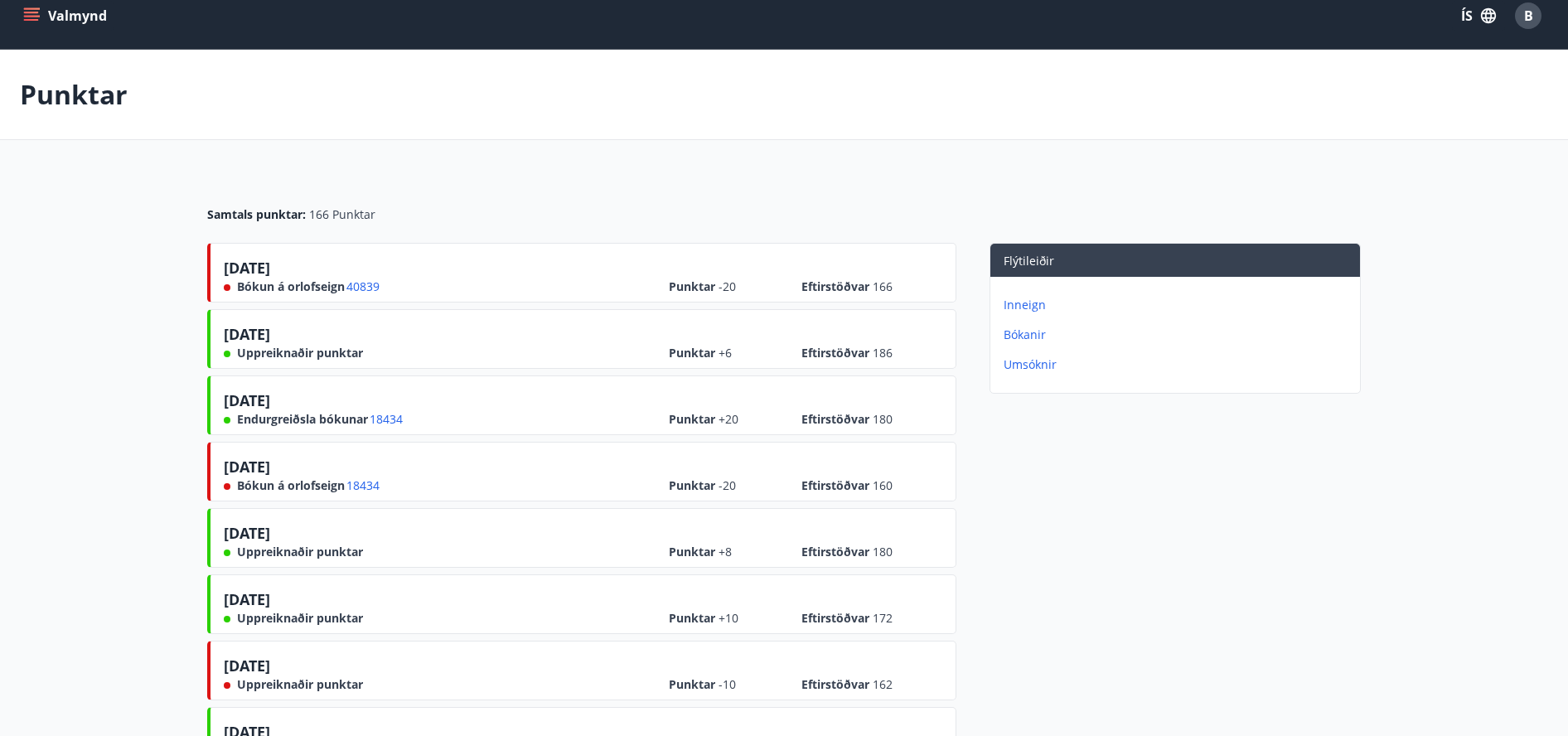
scroll to position [23, 0]
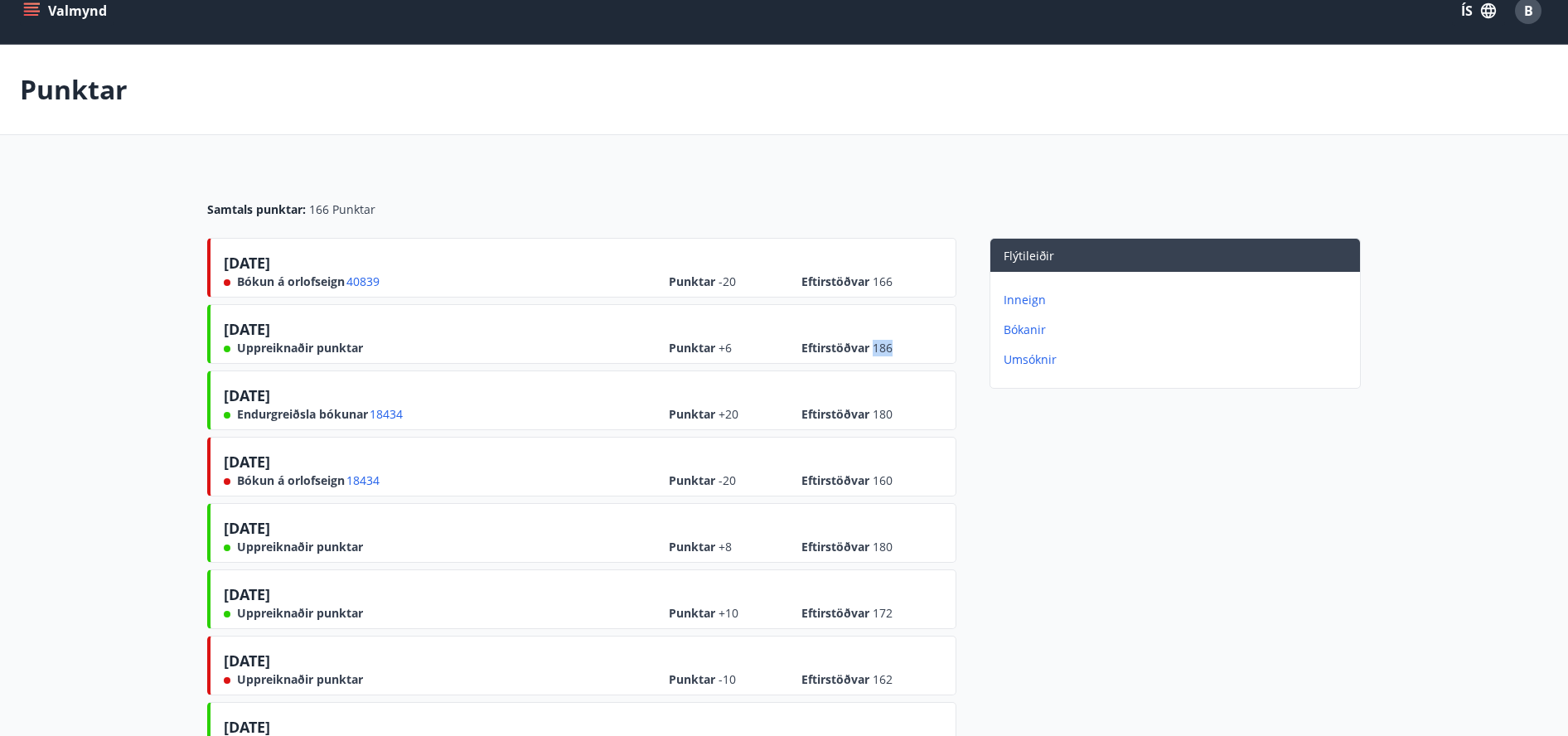
drag, startPoint x: 871, startPoint y: 349, endPoint x: 897, endPoint y: 347, distance: 26.1
click at [897, 347] on div "Punktar +6 Eftirstöðvar 186" at bounding box center [805, 341] width 274 height 30
drag, startPoint x: 897, startPoint y: 280, endPoint x: 932, endPoint y: 336, distance: 66.0
click at [868, 282] on div "Punktar -20 Eftirstöðvar 166" at bounding box center [805, 275] width 274 height 30
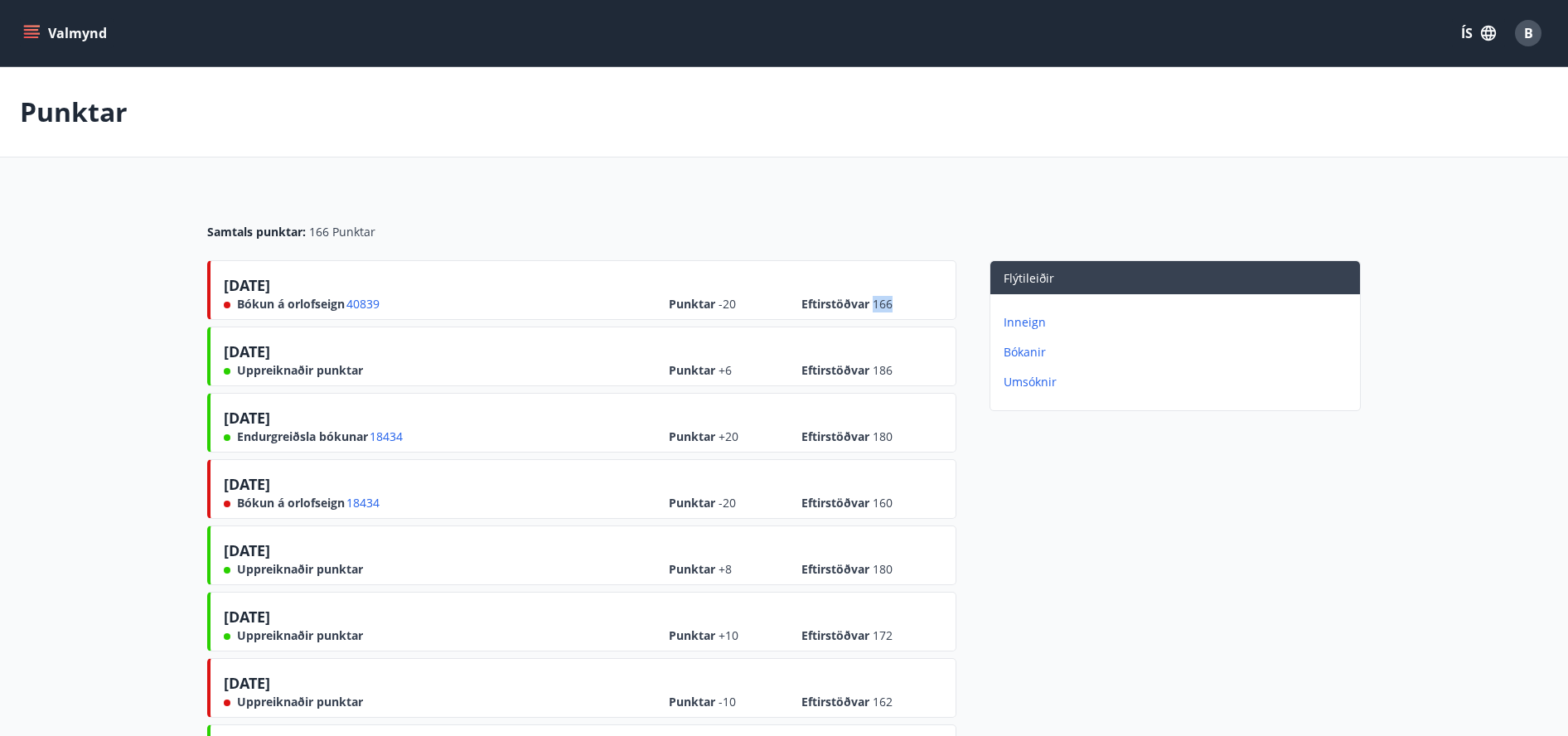
scroll to position [0, 0]
click at [1525, 34] on span "B" at bounding box center [1529, 34] width 9 height 18
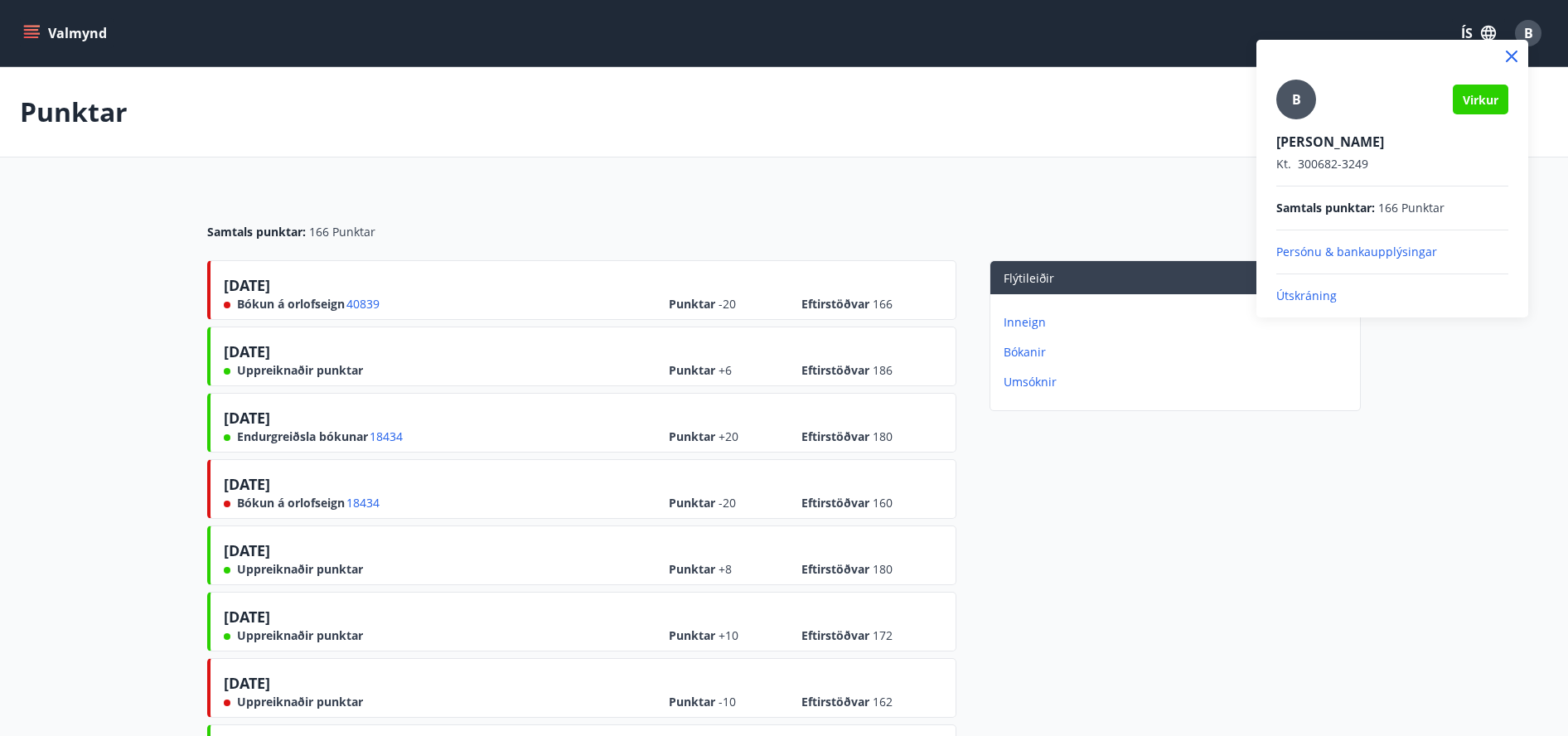
click at [1312, 295] on p "Útskráning" at bounding box center [1392, 295] width 232 height 16
